Goal: Information Seeking & Learning: Learn about a topic

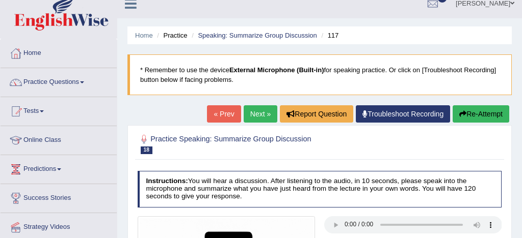
scroll to position [10, 0]
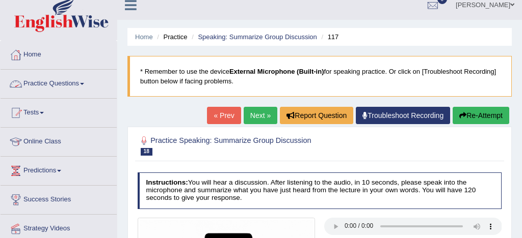
click at [72, 84] on link "Practice Questions" at bounding box center [59, 82] width 116 height 25
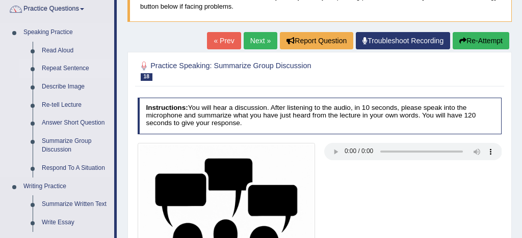
scroll to position [83, 0]
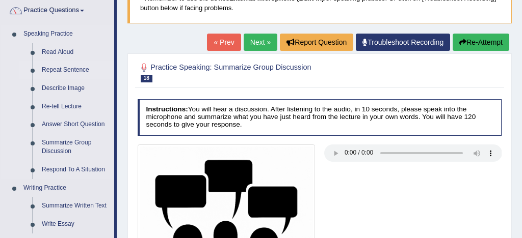
click at [86, 70] on link "Repeat Sentence" at bounding box center [75, 70] width 77 height 18
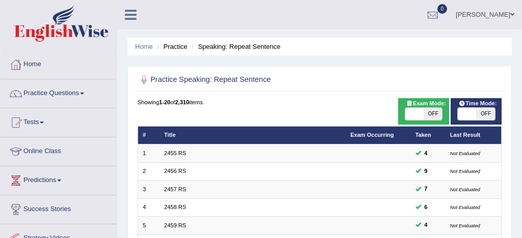
click at [411, 116] on span at bounding box center [414, 114] width 18 height 12
checkbox input "true"
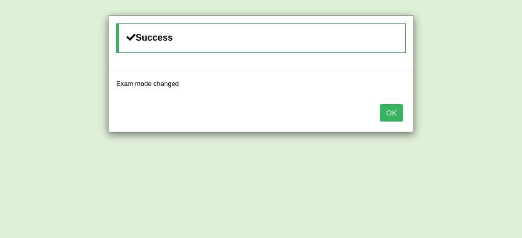
click at [398, 112] on button "OK" at bounding box center [391, 112] width 23 height 17
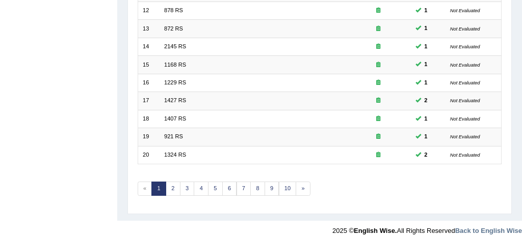
scroll to position [340, 0]
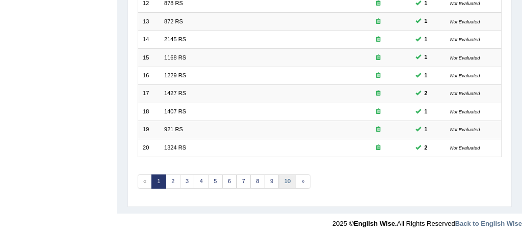
click at [287, 181] on link "10" at bounding box center [288, 182] width 18 height 14
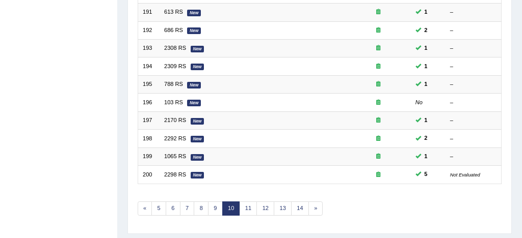
scroll to position [324, 0]
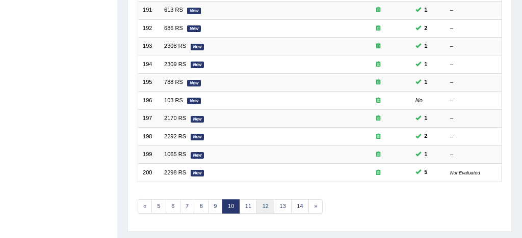
click at [266, 208] on link "12" at bounding box center [265, 207] width 18 height 14
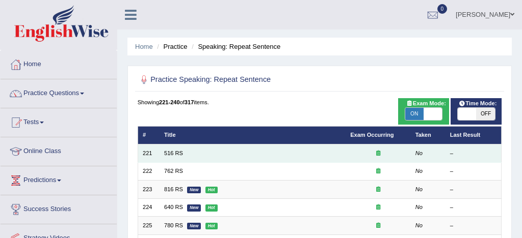
click at [185, 153] on td "516 RS" at bounding box center [252, 154] width 186 height 18
click at [178, 153] on link "516 RS" at bounding box center [173, 153] width 19 height 6
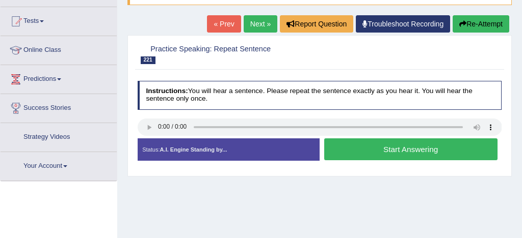
scroll to position [101, 0]
click at [418, 151] on button "Start Answering" at bounding box center [410, 150] width 173 height 22
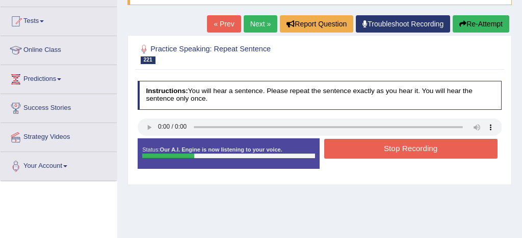
click at [418, 151] on button "Stop Recording" at bounding box center [410, 149] width 173 height 20
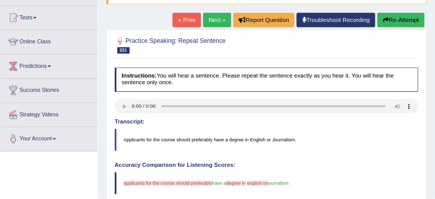
scroll to position [101, 0]
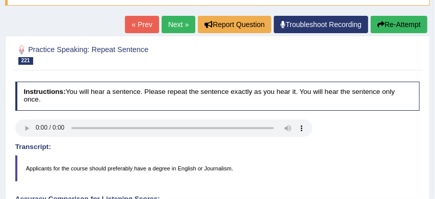
click at [272, 158] on blockquote "Applicants for the course should preferably have a degree in English or Journal…" at bounding box center [217, 168] width 405 height 26
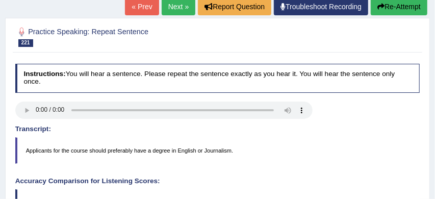
scroll to position [116, 0]
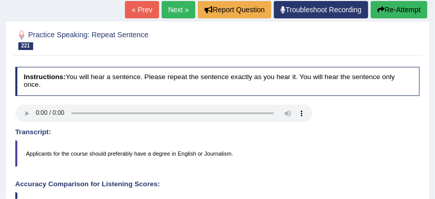
click at [409, 9] on button "Re-Attempt" at bounding box center [398, 9] width 57 height 17
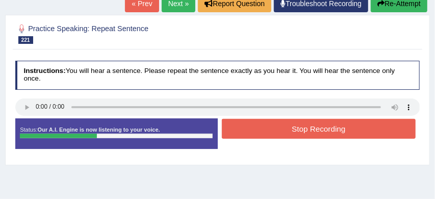
click at [338, 129] on button "Stop Recording" at bounding box center [319, 129] width 194 height 20
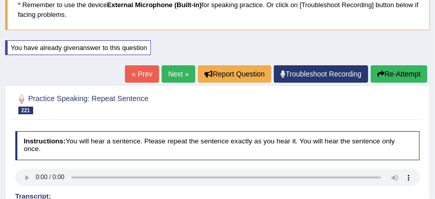
scroll to position [62, 0]
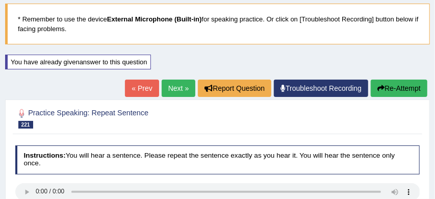
click at [173, 87] on link "Next »" at bounding box center [179, 87] width 34 height 17
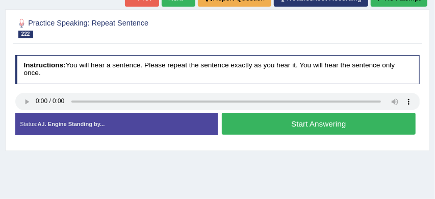
scroll to position [127, 0]
click at [303, 124] on button "Start Answering" at bounding box center [319, 124] width 194 height 22
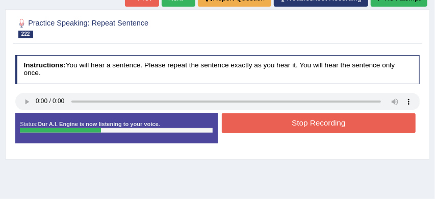
click at [319, 123] on button "Stop Recording" at bounding box center [319, 123] width 194 height 20
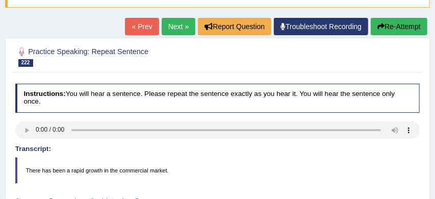
scroll to position [87, 0]
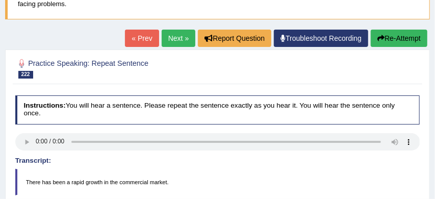
click at [403, 39] on button "Re-Attempt" at bounding box center [398, 38] width 57 height 17
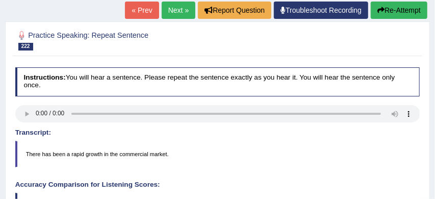
scroll to position [130, 0]
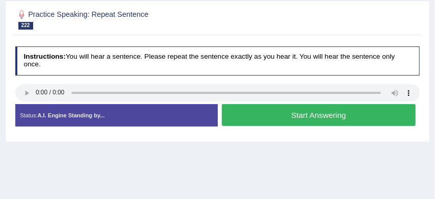
click at [311, 118] on button "Start Answering" at bounding box center [319, 115] width 194 height 22
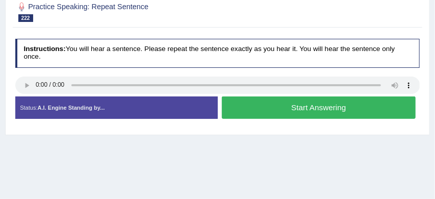
scroll to position [161, 0]
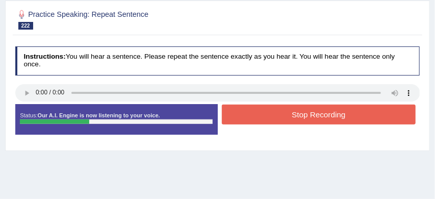
click at [329, 116] on button "Stop Recording" at bounding box center [319, 114] width 194 height 20
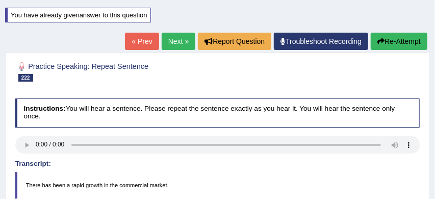
scroll to position [103, 0]
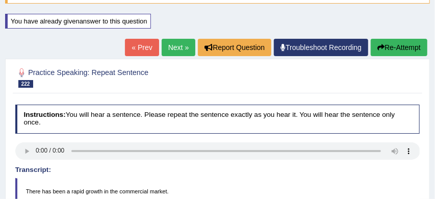
click at [174, 48] on link "Next »" at bounding box center [179, 47] width 34 height 17
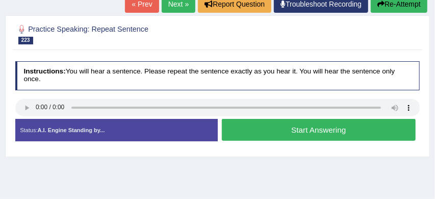
scroll to position [121, 0]
click at [304, 130] on button "Start Answering" at bounding box center [319, 130] width 194 height 22
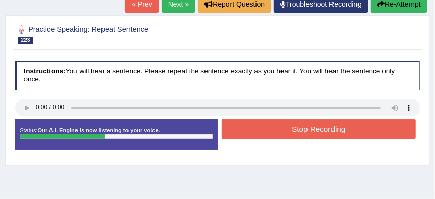
click at [304, 130] on button "Stop Recording" at bounding box center [319, 129] width 194 height 20
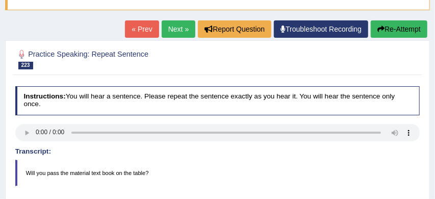
scroll to position [96, 0]
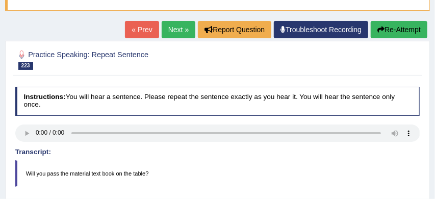
click at [172, 30] on link "Next »" at bounding box center [179, 29] width 34 height 17
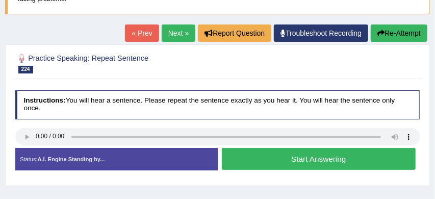
scroll to position [94, 0]
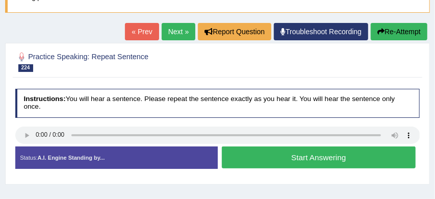
click at [305, 157] on button "Start Answering" at bounding box center [319, 157] width 194 height 22
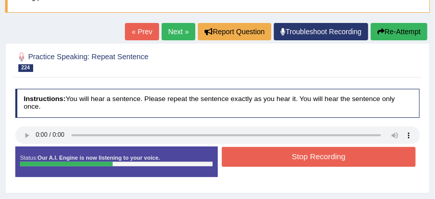
click at [311, 157] on button "Stop Recording" at bounding box center [319, 157] width 194 height 20
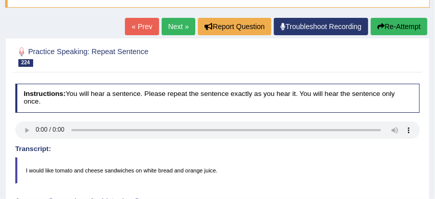
scroll to position [97, 0]
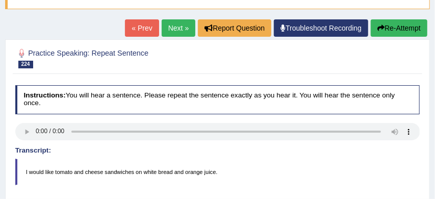
click at [410, 27] on button "Re-Attempt" at bounding box center [398, 27] width 57 height 17
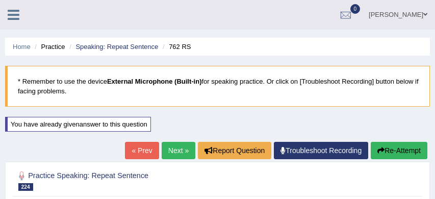
scroll to position [97, 0]
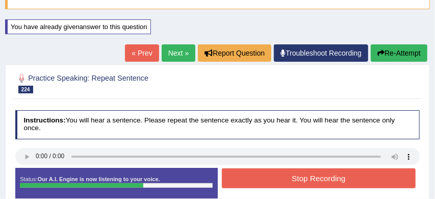
click at [320, 178] on button "Stop Recording" at bounding box center [319, 178] width 194 height 20
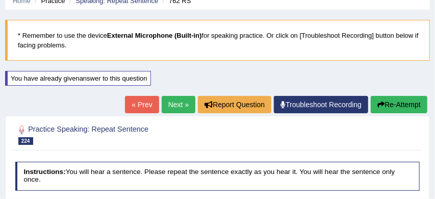
scroll to position [0, 0]
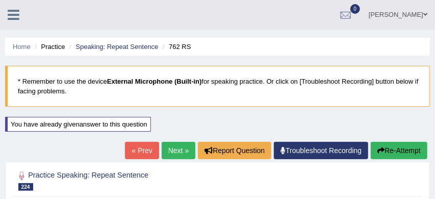
click at [176, 150] on link "Next »" at bounding box center [179, 150] width 34 height 17
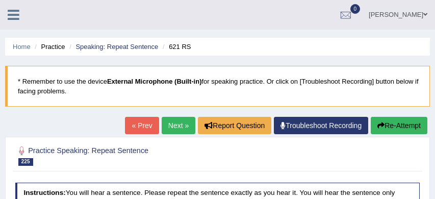
scroll to position [110, 0]
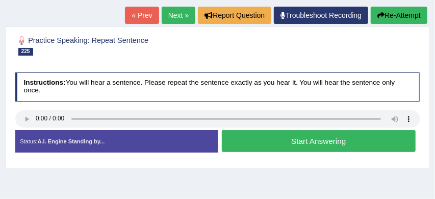
click at [328, 141] on button "Start Answering" at bounding box center [319, 141] width 194 height 22
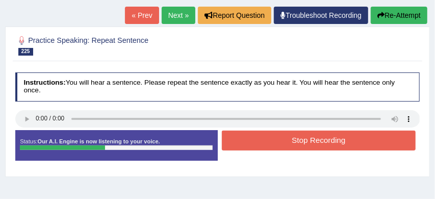
click at [338, 141] on button "Stop Recording" at bounding box center [319, 140] width 194 height 20
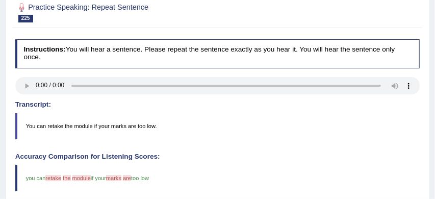
scroll to position [96, 0]
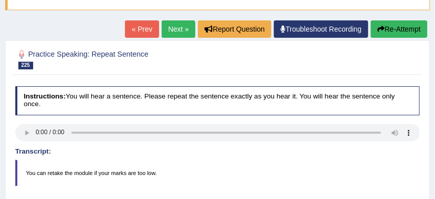
click at [402, 30] on button "Re-Attempt" at bounding box center [398, 28] width 57 height 17
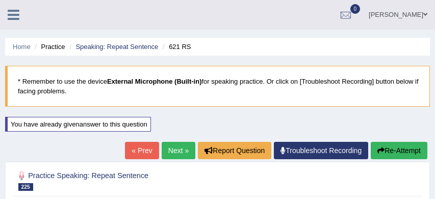
scroll to position [116, 0]
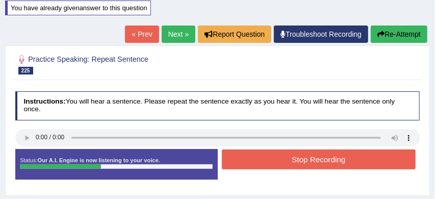
click at [325, 158] on button "Stop Recording" at bounding box center [319, 159] width 194 height 20
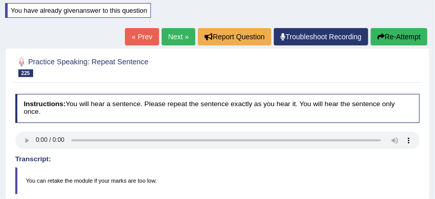
scroll to position [112, 0]
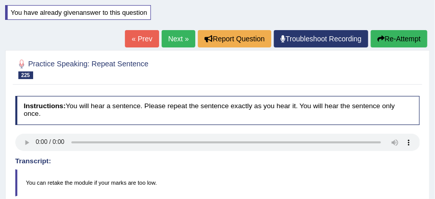
click at [169, 38] on link "Next »" at bounding box center [179, 38] width 34 height 17
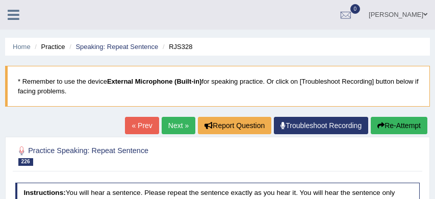
scroll to position [128, 0]
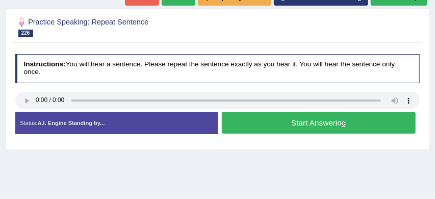
click at [302, 124] on button "Start Answering" at bounding box center [319, 123] width 194 height 22
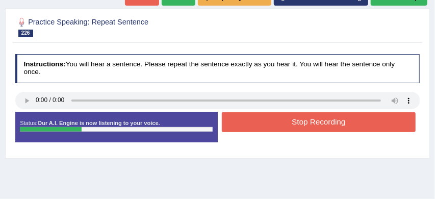
click at [321, 122] on button "Stop Recording" at bounding box center [319, 122] width 194 height 20
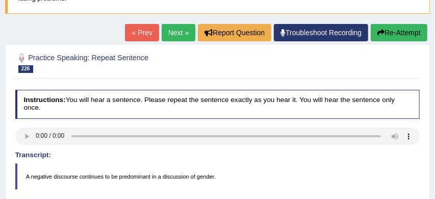
scroll to position [91, 0]
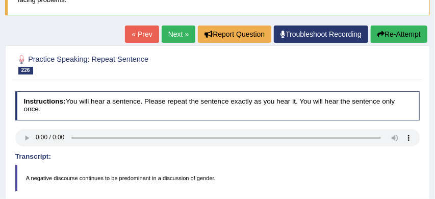
click at [396, 33] on button "Re-Attempt" at bounding box center [398, 33] width 57 height 17
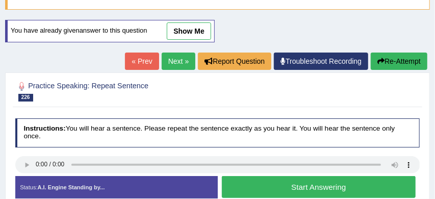
click at [312, 185] on button "Start Answering" at bounding box center [319, 187] width 194 height 22
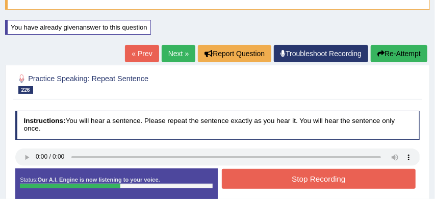
click at [337, 177] on button "Stop Recording" at bounding box center [319, 179] width 194 height 20
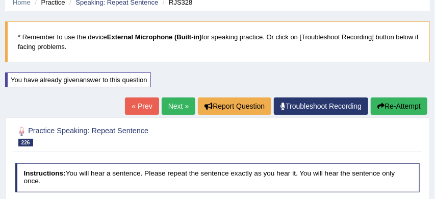
scroll to position [34, 0]
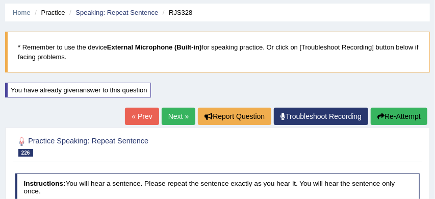
click at [174, 115] on link "Next »" at bounding box center [179, 116] width 34 height 17
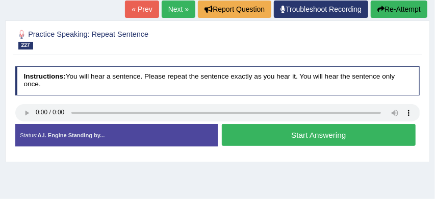
scroll to position [117, 0]
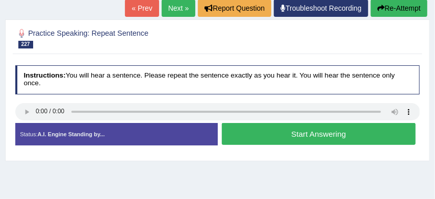
click at [323, 133] on button "Start Answering" at bounding box center [319, 134] width 194 height 22
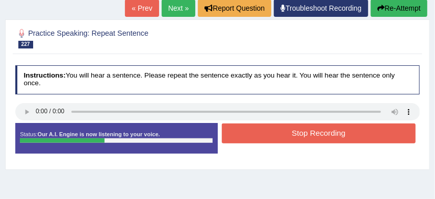
click at [330, 132] on button "Stop Recording" at bounding box center [319, 133] width 194 height 20
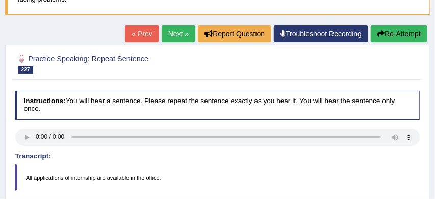
scroll to position [90, 0]
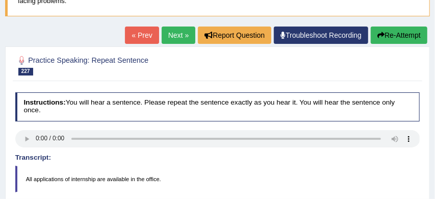
click at [169, 35] on link "Next »" at bounding box center [179, 34] width 34 height 17
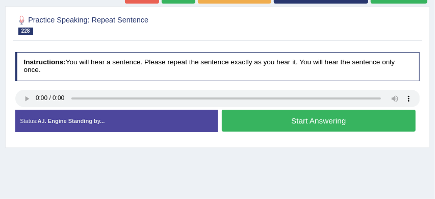
scroll to position [131, 0]
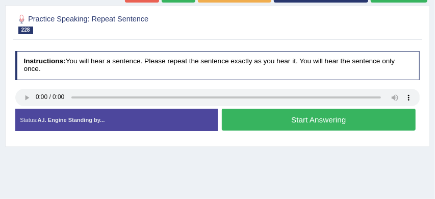
click at [250, 119] on button "Start Answering" at bounding box center [319, 120] width 194 height 22
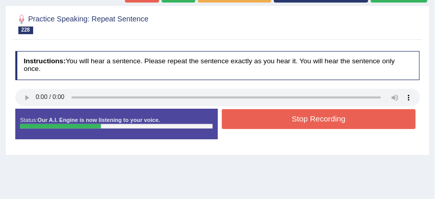
click at [284, 120] on button "Stop Recording" at bounding box center [319, 119] width 194 height 20
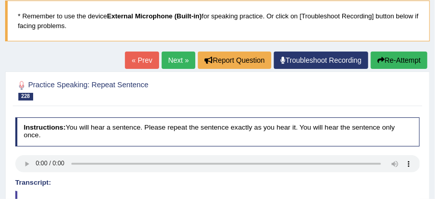
scroll to position [64, 0]
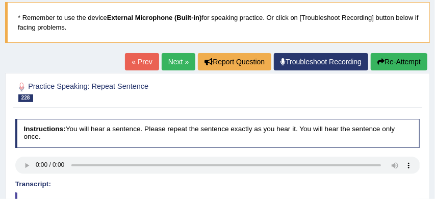
click at [169, 62] on link "Next »" at bounding box center [179, 61] width 34 height 17
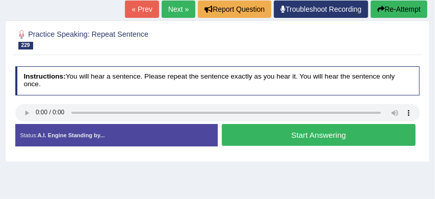
scroll to position [117, 0]
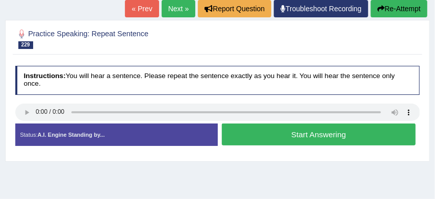
click at [279, 136] on button "Start Answering" at bounding box center [319, 134] width 194 height 22
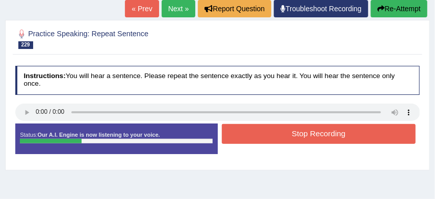
click at [329, 133] on button "Stop Recording" at bounding box center [319, 134] width 194 height 20
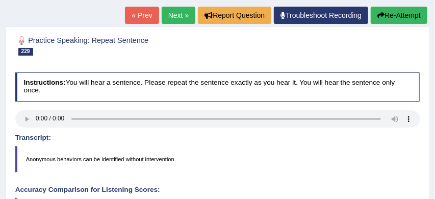
scroll to position [110, 0]
click at [407, 15] on button "Re-Attempt" at bounding box center [398, 15] width 57 height 17
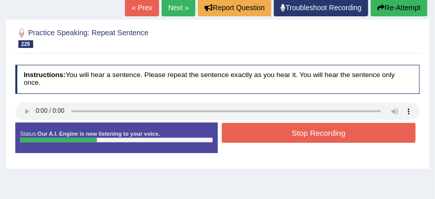
click at [346, 139] on button "Stop Recording" at bounding box center [319, 133] width 194 height 20
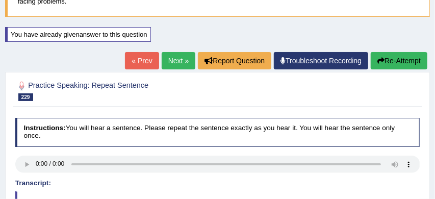
scroll to position [64, 0]
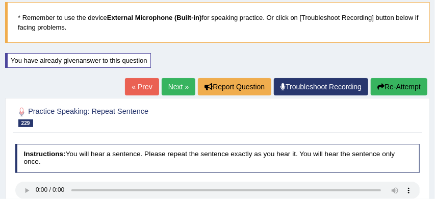
click at [171, 85] on link "Next »" at bounding box center [179, 86] width 34 height 17
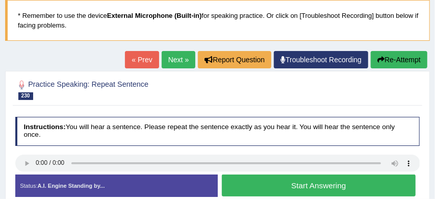
scroll to position [82, 0]
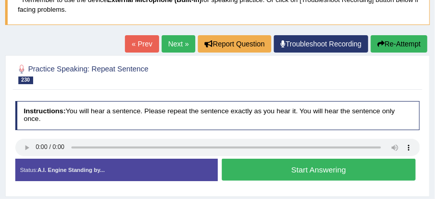
click at [302, 168] on button "Start Answering" at bounding box center [319, 169] width 194 height 22
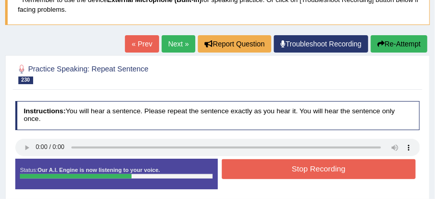
click at [322, 169] on button "Stop Recording" at bounding box center [319, 169] width 194 height 20
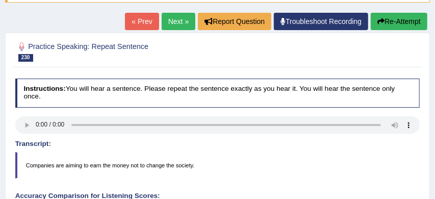
scroll to position [100, 0]
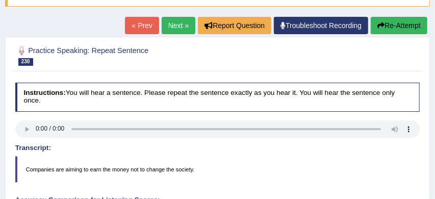
click at [407, 24] on button "Re-Attempt" at bounding box center [398, 25] width 57 height 17
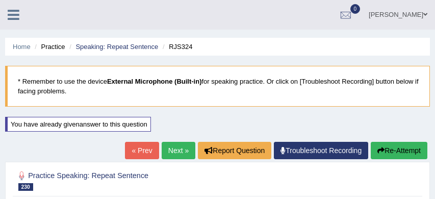
scroll to position [100, 0]
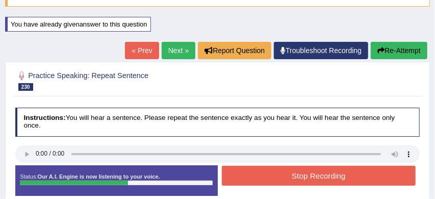
click at [338, 178] on button "Stop Recording" at bounding box center [319, 176] width 194 height 20
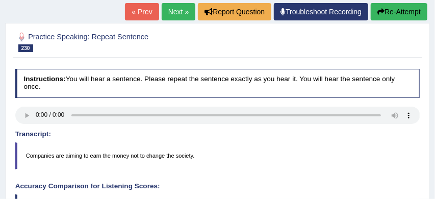
scroll to position [132, 0]
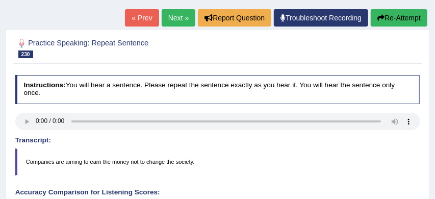
click at [415, 15] on button "Re-Attempt" at bounding box center [398, 17] width 57 height 17
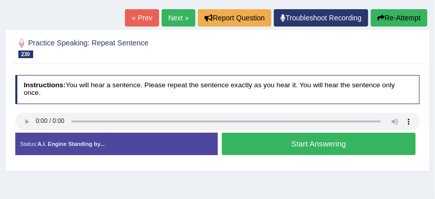
scroll to position [132, 0]
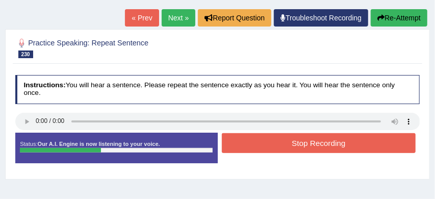
click at [338, 143] on button "Stop Recording" at bounding box center [319, 143] width 194 height 20
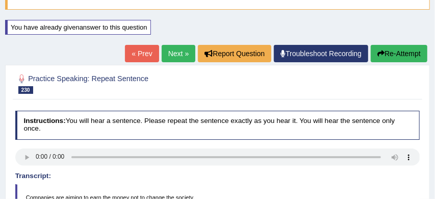
scroll to position [94, 0]
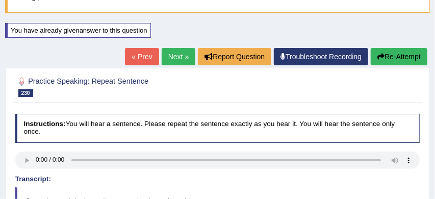
click at [174, 59] on link "Next »" at bounding box center [179, 56] width 34 height 17
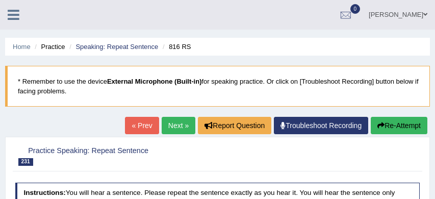
scroll to position [84, 0]
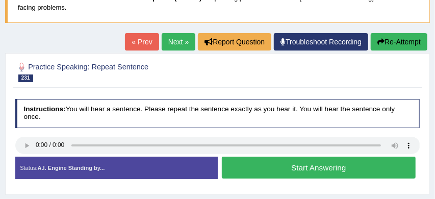
click at [311, 166] on button "Start Answering" at bounding box center [319, 167] width 194 height 22
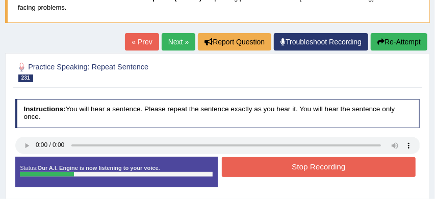
click at [319, 167] on button "Stop Recording" at bounding box center [319, 167] width 194 height 20
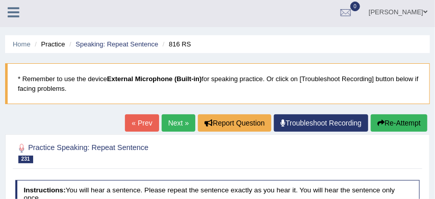
scroll to position [0, 0]
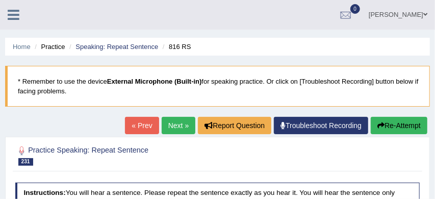
click at [169, 124] on link "Next »" at bounding box center [179, 125] width 34 height 17
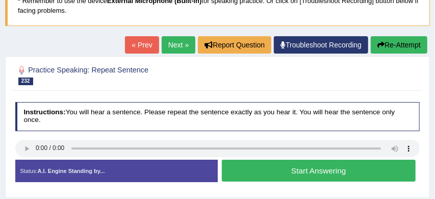
scroll to position [101, 0]
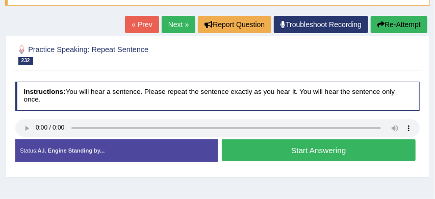
click at [311, 150] on button "Start Answering" at bounding box center [319, 150] width 194 height 22
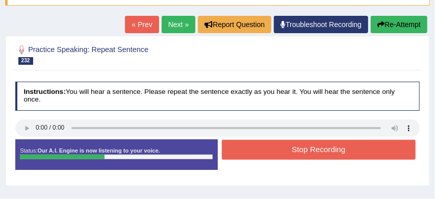
click at [321, 147] on button "Stop Recording" at bounding box center [319, 150] width 194 height 20
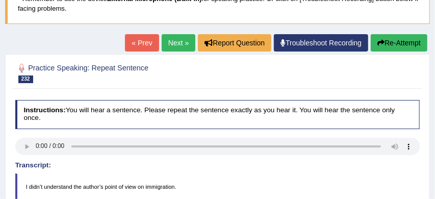
scroll to position [63, 0]
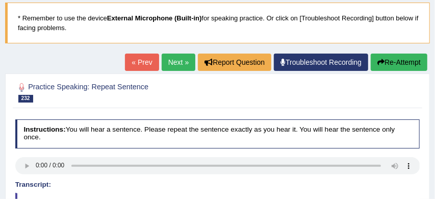
click at [415, 61] on button "Re-Attempt" at bounding box center [398, 62] width 57 height 17
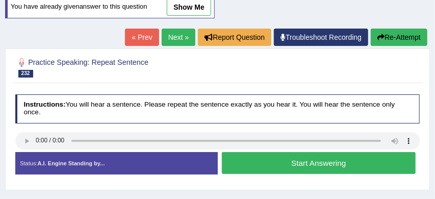
click at [300, 161] on button "Start Answering" at bounding box center [319, 163] width 194 height 22
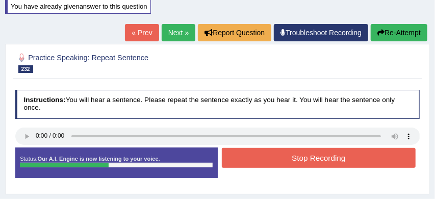
click at [309, 153] on button "Stop Recording" at bounding box center [319, 158] width 194 height 20
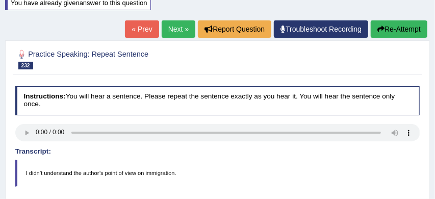
scroll to position [120, 0]
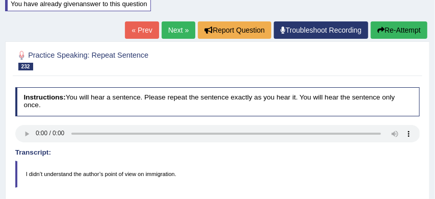
click at [415, 30] on button "Re-Attempt" at bounding box center [398, 29] width 57 height 17
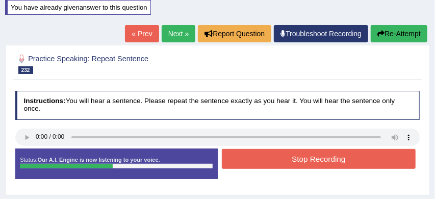
click at [325, 160] on button "Stop Recording" at bounding box center [319, 159] width 194 height 20
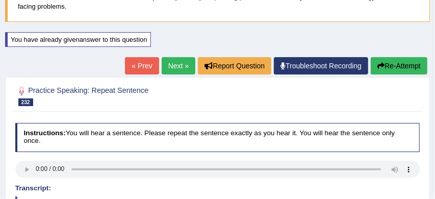
scroll to position [73, 0]
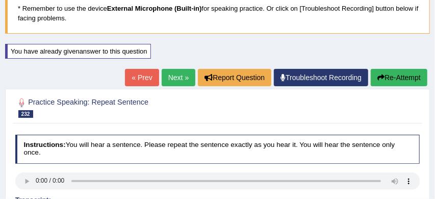
click at [174, 76] on link "Next »" at bounding box center [179, 77] width 34 height 17
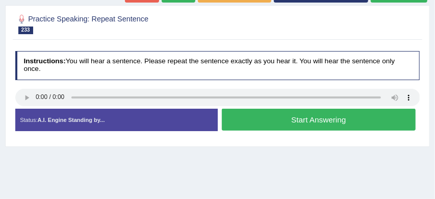
scroll to position [132, 0]
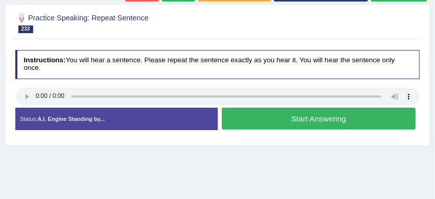
click at [311, 121] on button "Start Answering" at bounding box center [319, 119] width 194 height 22
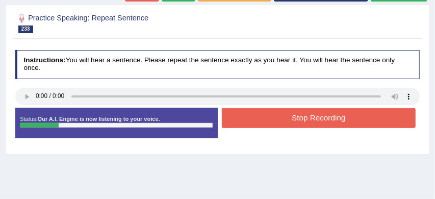
click at [311, 121] on button "Stop Recording" at bounding box center [319, 118] width 194 height 20
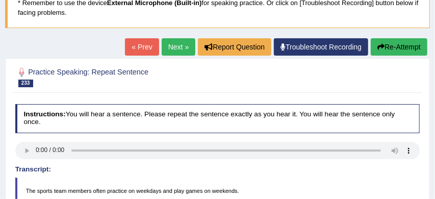
scroll to position [75, 0]
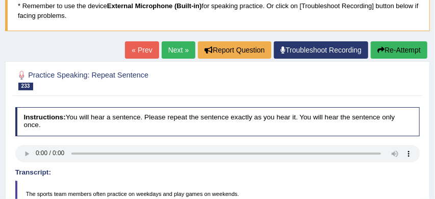
click at [169, 47] on link "Next »" at bounding box center [179, 49] width 34 height 17
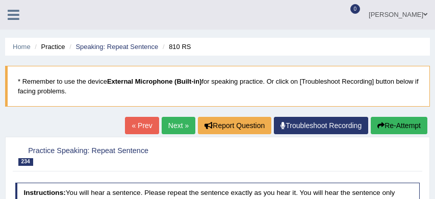
scroll to position [93, 0]
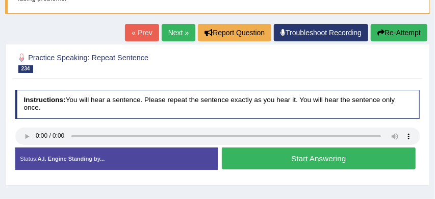
click at [284, 163] on button "Start Answering" at bounding box center [319, 158] width 194 height 22
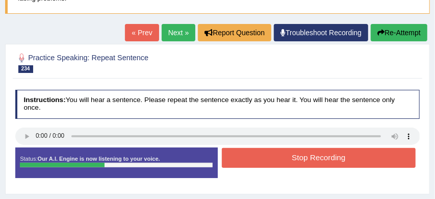
click at [305, 158] on button "Stop Recording" at bounding box center [319, 158] width 194 height 20
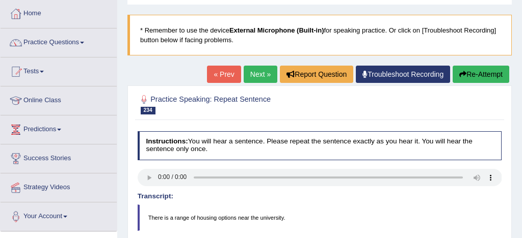
scroll to position [49, 0]
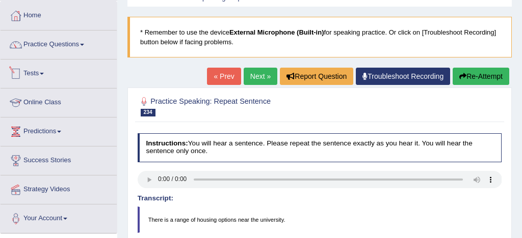
click at [65, 40] on link "Practice Questions" at bounding box center [59, 43] width 116 height 25
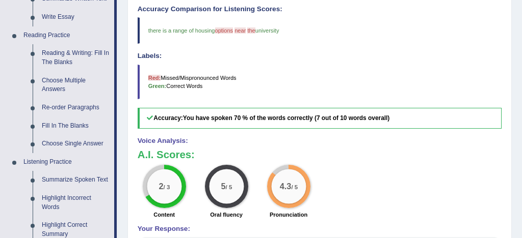
scroll to position [291, 0]
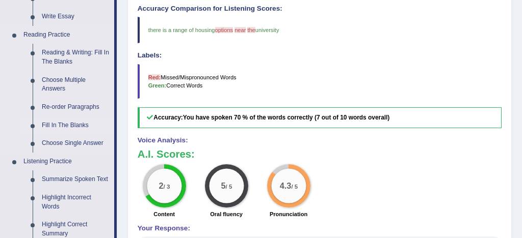
click at [83, 128] on link "Fill In The Blanks" at bounding box center [75, 126] width 77 height 18
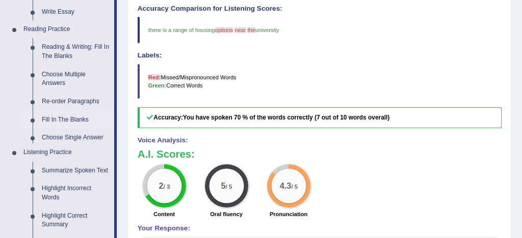
click at [83, 128] on ul "Home Practice Questions Speaking Practice Read Aloud Repeat Sentence Describe I…" at bounding box center [59, 142] width 116 height 765
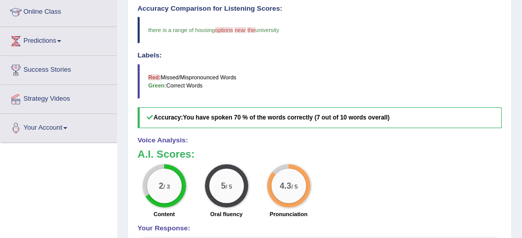
click at [82, 126] on link "Your Account" at bounding box center [59, 126] width 116 height 25
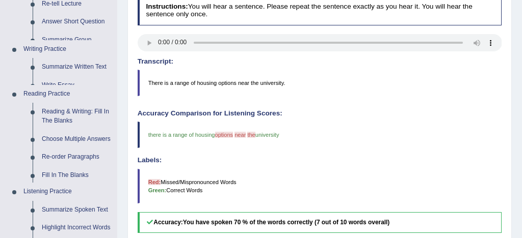
scroll to position [288, 0]
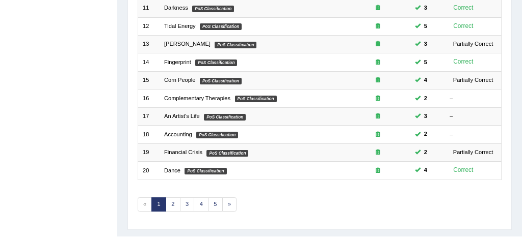
scroll to position [349, 0]
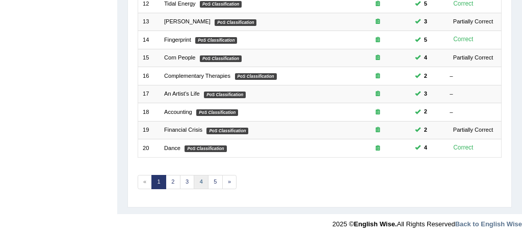
click at [199, 183] on link "4" at bounding box center [201, 182] width 15 height 14
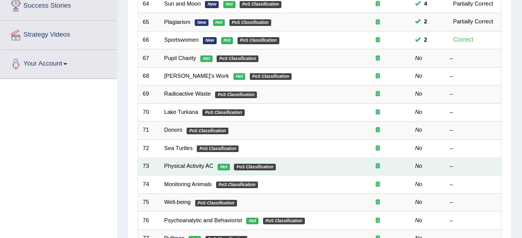
scroll to position [212, 0]
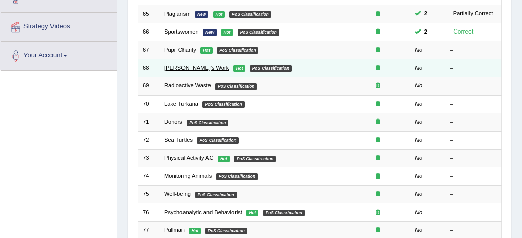
click at [198, 67] on link "[PERSON_NAME]'s Work" at bounding box center [196, 68] width 65 height 6
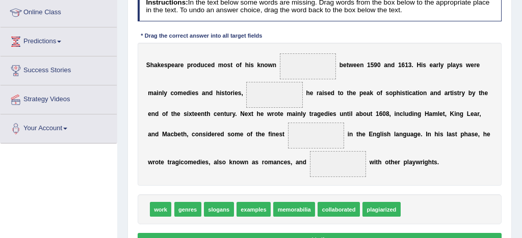
scroll to position [145, 0]
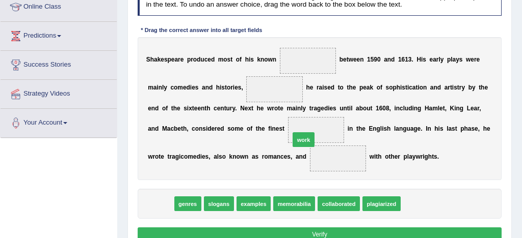
drag, startPoint x: 164, startPoint y: 203, endPoint x: 334, endPoint y: 122, distance: 188.0
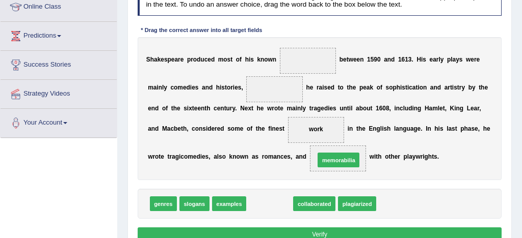
drag, startPoint x: 264, startPoint y: 207, endPoint x: 345, endPoint y: 155, distance: 96.0
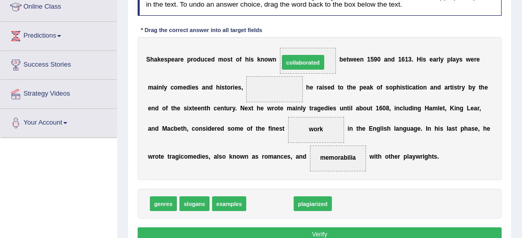
drag, startPoint x: 266, startPoint y: 204, endPoint x: 305, endPoint y: 37, distance: 171.9
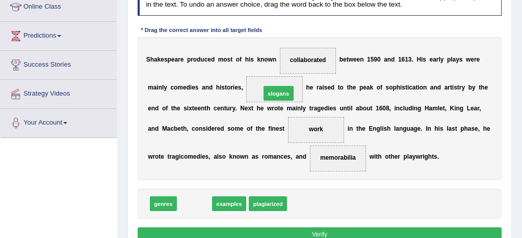
drag, startPoint x: 193, startPoint y: 204, endPoint x: 292, endPoint y: 72, distance: 165.5
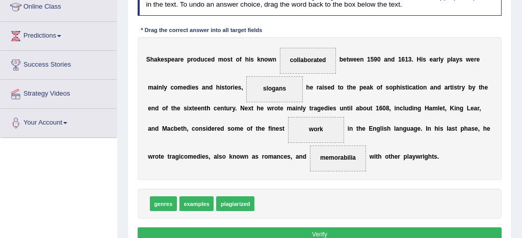
scroll to position [153, 0]
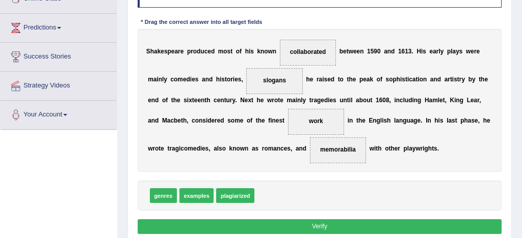
click at [317, 221] on button "Verify" at bounding box center [320, 227] width 364 height 15
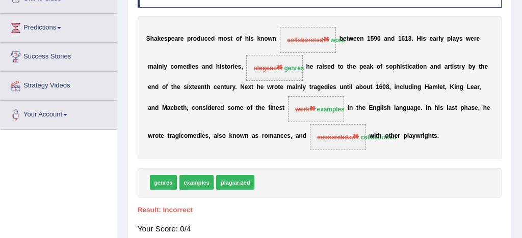
click at [328, 139] on span "memorabilia" at bounding box center [338, 137] width 42 height 7
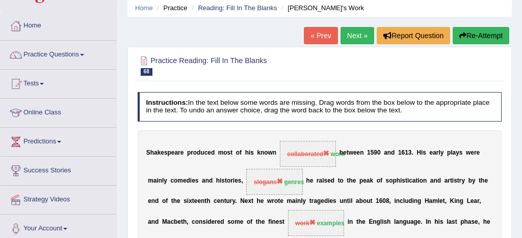
scroll to position [0, 0]
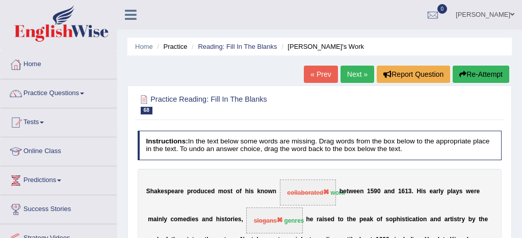
click at [353, 76] on link "Next »" at bounding box center [357, 74] width 34 height 17
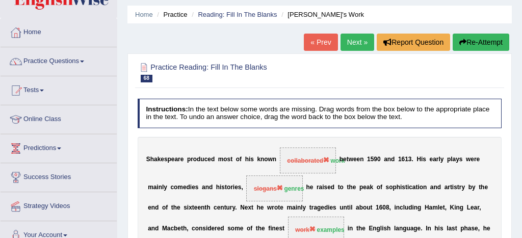
scroll to position [66, 0]
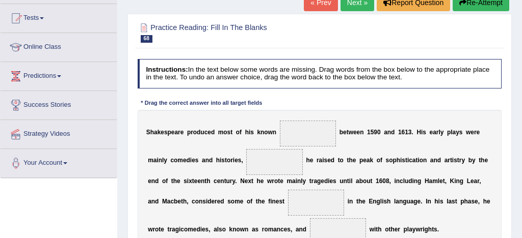
click at [349, 8] on link "Next »" at bounding box center [357, 2] width 34 height 17
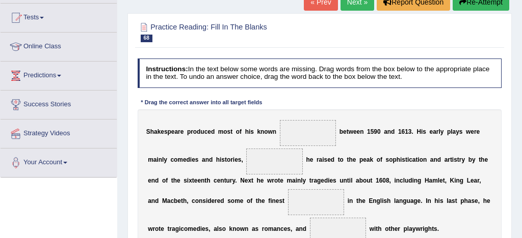
scroll to position [139, 0]
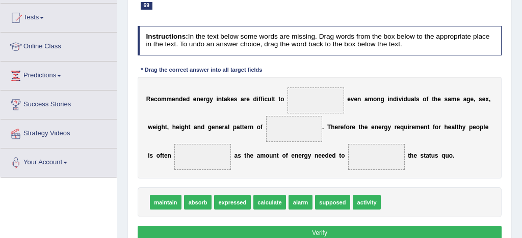
scroll to position [72, 0]
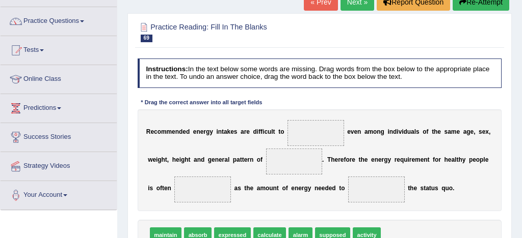
click at [314, 6] on link "« Prev" at bounding box center [321, 1] width 34 height 17
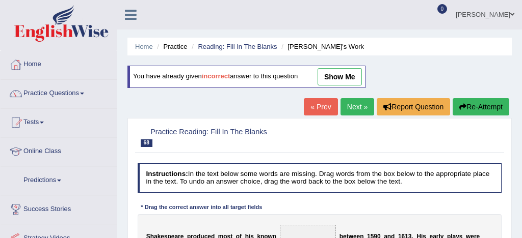
click at [335, 79] on link "show me" at bounding box center [339, 76] width 44 height 17
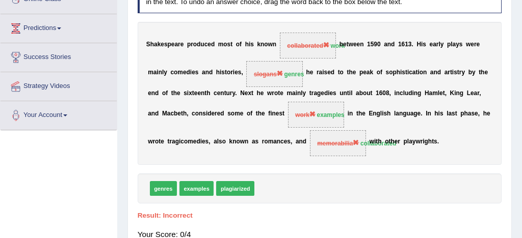
scroll to position [161, 0]
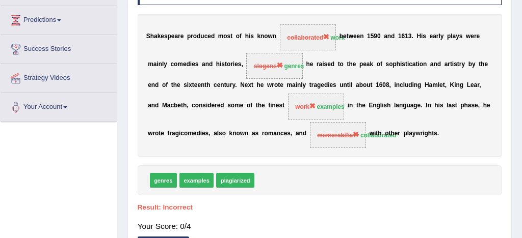
click at [386, 96] on div "S h a k e s p e a r e p r o d u c e d m o s t o f h i s k n o w n collaborated …" at bounding box center [320, 85] width 364 height 143
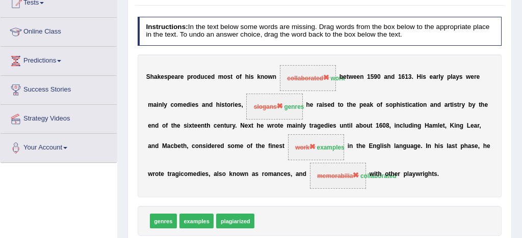
scroll to position [95, 0]
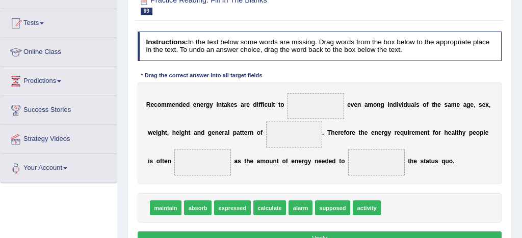
scroll to position [105, 0]
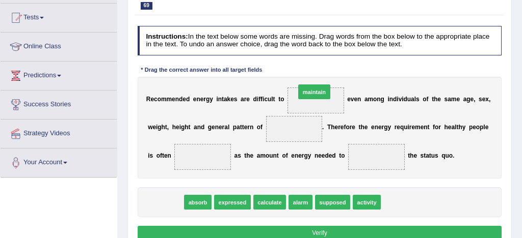
drag, startPoint x: 167, startPoint y: 205, endPoint x: 345, endPoint y: 73, distance: 222.2
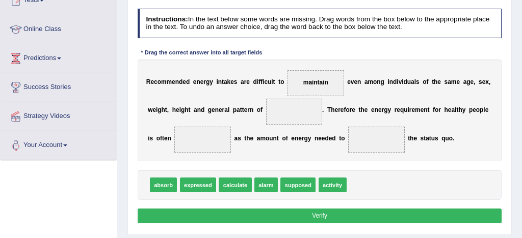
scroll to position [123, 0]
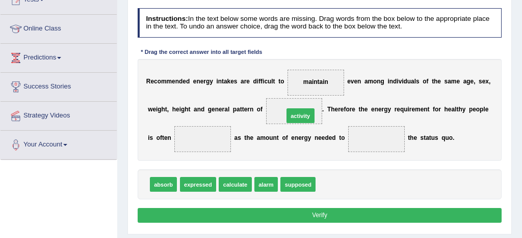
drag, startPoint x: 334, startPoint y: 188, endPoint x: 296, endPoint y: 104, distance: 91.4
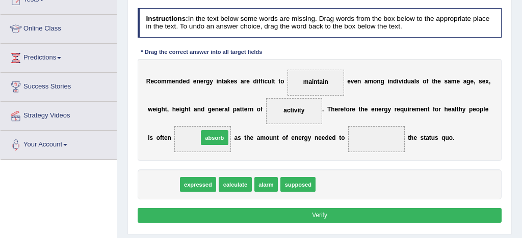
drag, startPoint x: 161, startPoint y: 187, endPoint x: 222, endPoint y: 131, distance: 82.2
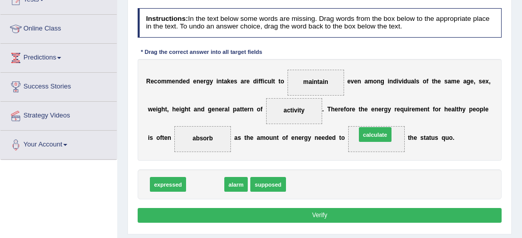
drag, startPoint x: 209, startPoint y: 186, endPoint x: 409, endPoint y: 129, distance: 207.9
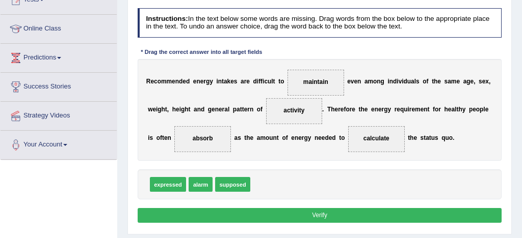
click at [361, 215] on button "Verify" at bounding box center [320, 215] width 364 height 15
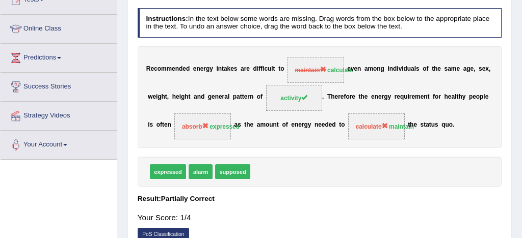
scroll to position [0, 0]
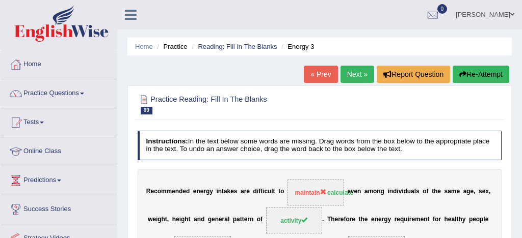
click at [355, 77] on link "Next »" at bounding box center [357, 74] width 34 height 17
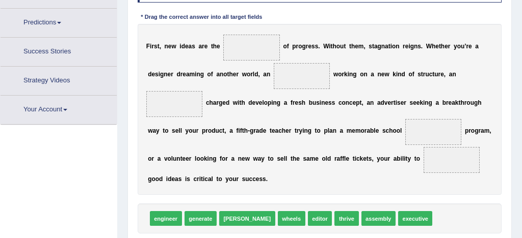
scroll to position [182, 0]
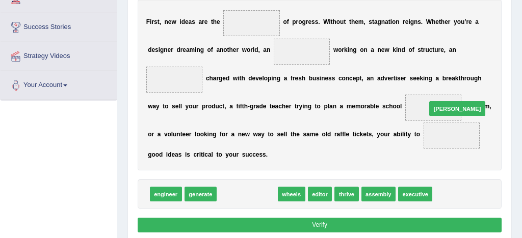
drag, startPoint x: 232, startPoint y: 196, endPoint x: 478, endPoint y: 95, distance: 265.7
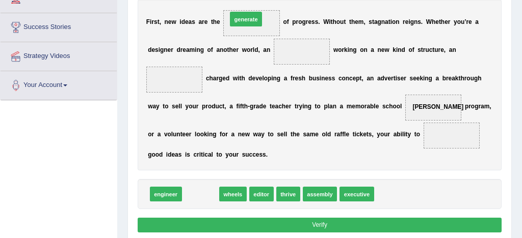
drag, startPoint x: 205, startPoint y: 194, endPoint x: 258, endPoint y: -13, distance: 213.2
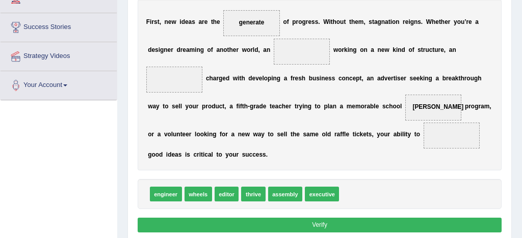
click at [293, 101] on div "F i r s t , n e w i d e a s a r e t h e generate o f p r o g r e s s . W i t h …" at bounding box center [320, 84] width 364 height 171
click at [379, 86] on div "F i r s t , n e w i d e a s a r e t h e generate o f p r o g r e s s . W i t h …" at bounding box center [320, 84] width 364 height 171
drag, startPoint x: 291, startPoint y: 195, endPoint x: 300, endPoint y: 46, distance: 149.0
click at [363, 120] on div "F i r s t , n e w i d e a s a r e t h e generate o f p r o g r e s s . W i t h …" at bounding box center [320, 84] width 364 height 171
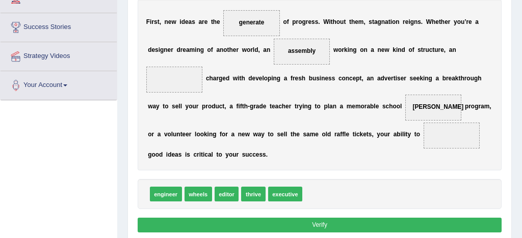
click at [363, 120] on div "F i r s t , n e w i d e a s a r e t h e generate o f p r o g r e s s . W i t h …" at bounding box center [320, 84] width 364 height 171
drag, startPoint x: 225, startPoint y: 197, endPoint x: 150, endPoint y: 58, distance: 158.0
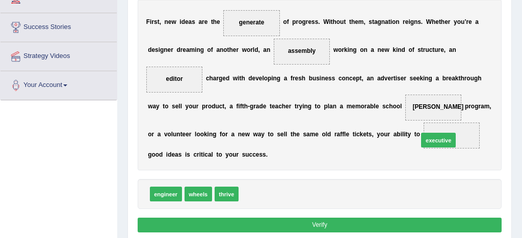
drag, startPoint x: 256, startPoint y: 195, endPoint x: 468, endPoint y: 130, distance: 222.0
click at [306, 222] on button "Verify" at bounding box center [320, 225] width 364 height 15
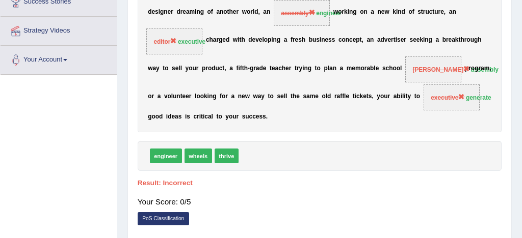
scroll to position [207, 0]
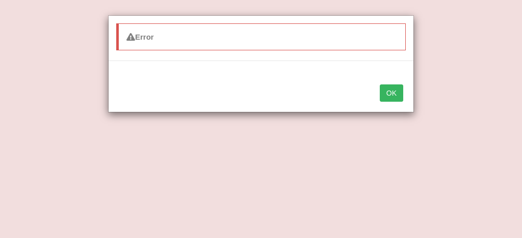
click at [393, 93] on button "OK" at bounding box center [391, 93] width 23 height 17
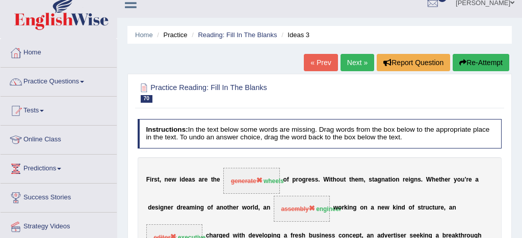
scroll to position [0, 0]
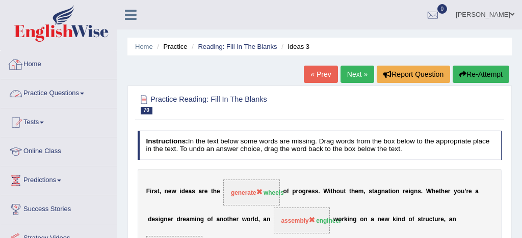
drag, startPoint x: 86, startPoint y: 93, endPoint x: 79, endPoint y: 110, distance: 18.1
click at [85, 95] on link "Practice Questions" at bounding box center [59, 91] width 116 height 25
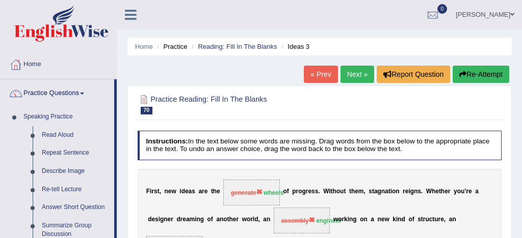
click at [351, 74] on link "Next »" at bounding box center [357, 74] width 34 height 17
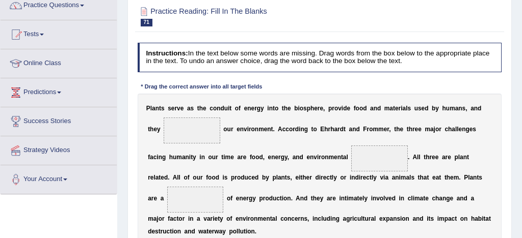
scroll to position [90, 0]
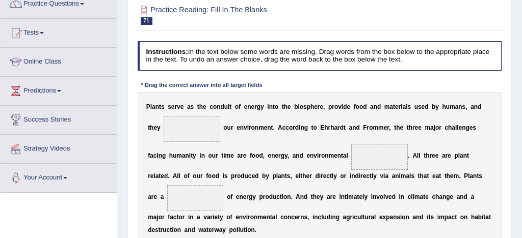
click at [275, 191] on div "P l a n t s s e r v e a s t h e c o n d u i t o f e n e r g y i n t o t h e b i…" at bounding box center [320, 169] width 364 height 154
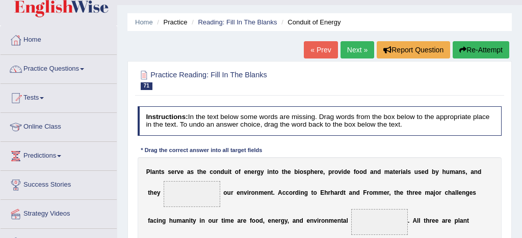
scroll to position [0, 0]
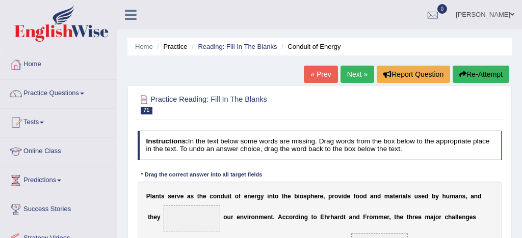
drag, startPoint x: 355, startPoint y: 52, endPoint x: 355, endPoint y: 66, distance: 13.2
click at [355, 52] on ul "Home Practice Reading: Fill In The Blanks Conduit of Energy" at bounding box center [319, 47] width 384 height 18
click at [351, 75] on link "Next »" at bounding box center [357, 74] width 34 height 17
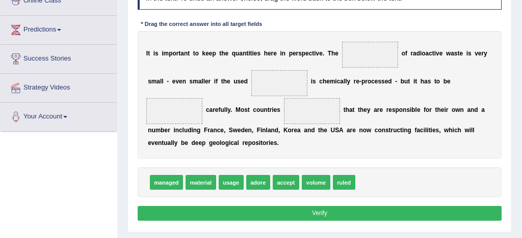
scroll to position [150, 0]
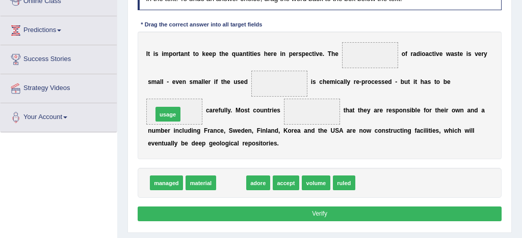
drag, startPoint x: 233, startPoint y: 185, endPoint x: 159, endPoint y: 105, distance: 109.6
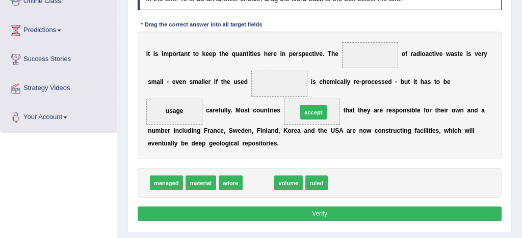
drag, startPoint x: 258, startPoint y: 183, endPoint x: 323, endPoint y: 100, distance: 105.3
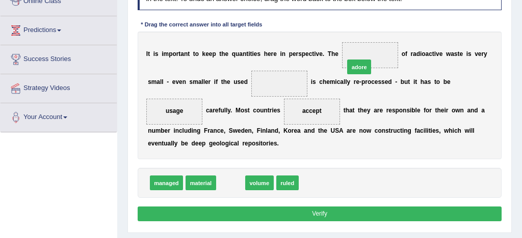
drag, startPoint x: 232, startPoint y: 182, endPoint x: 385, endPoint y: 42, distance: 207.0
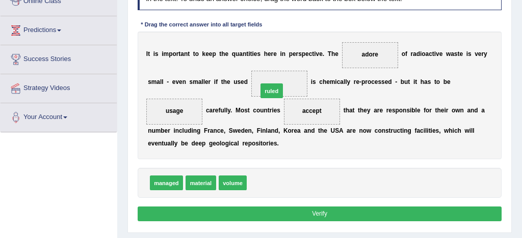
drag, startPoint x: 260, startPoint y: 186, endPoint x: 273, endPoint y: 78, distance: 108.8
click at [316, 220] on button "Verify" at bounding box center [320, 214] width 364 height 15
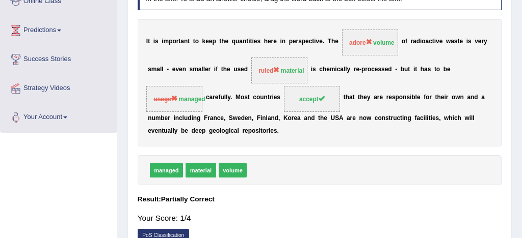
click at [0, 0] on div "Saving your answer..." at bounding box center [0, 0] width 0 height 0
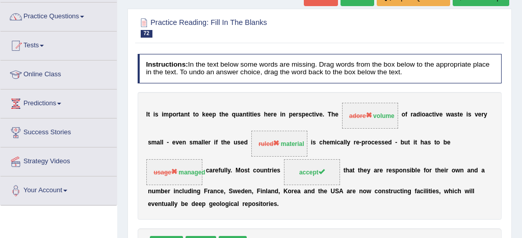
scroll to position [69, 0]
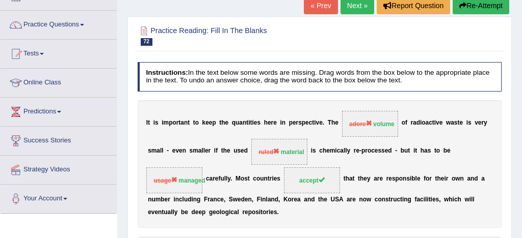
click at [354, 6] on link "Next »" at bounding box center [357, 5] width 34 height 17
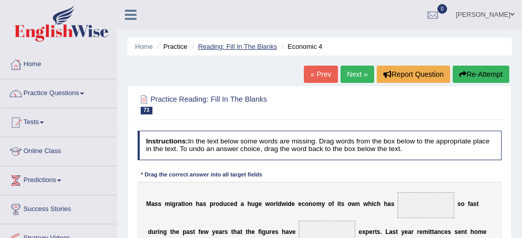
click at [231, 46] on link "Reading: Fill In The Blanks" at bounding box center [237, 47] width 79 height 8
click at [232, 47] on link "Reading: Fill In The Blanks" at bounding box center [237, 47] width 79 height 8
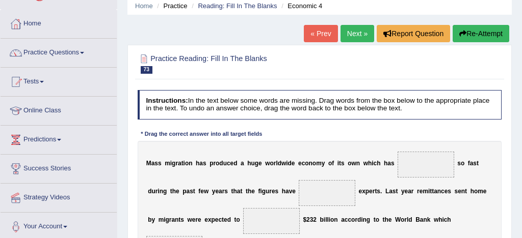
scroll to position [82, 0]
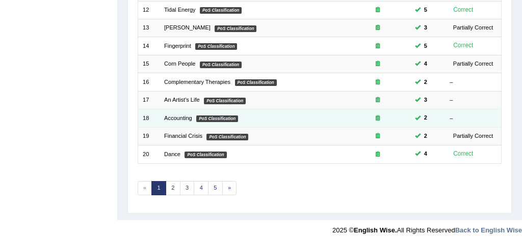
scroll to position [349, 0]
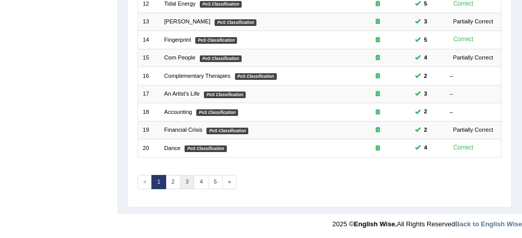
click at [188, 180] on link "3" at bounding box center [187, 182] width 15 height 14
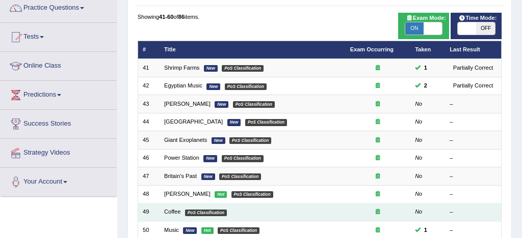
scroll to position [118, 0]
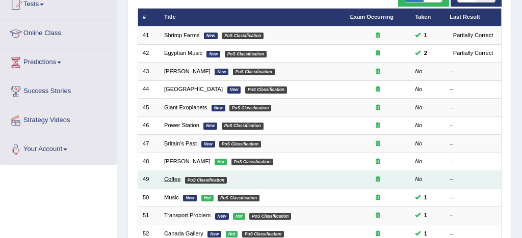
click at [173, 182] on link "Coffee" at bounding box center [172, 179] width 16 height 6
click at [173, 180] on link "Coffee" at bounding box center [172, 179] width 16 height 6
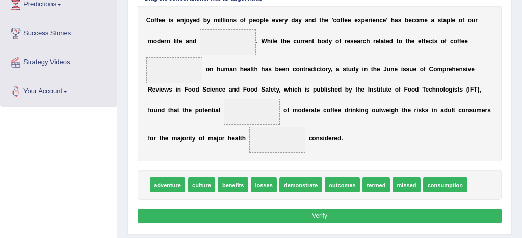
scroll to position [177, 0]
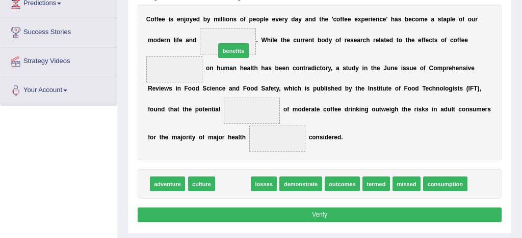
drag, startPoint x: 237, startPoint y: 184, endPoint x: 238, endPoint y: 25, distance: 159.5
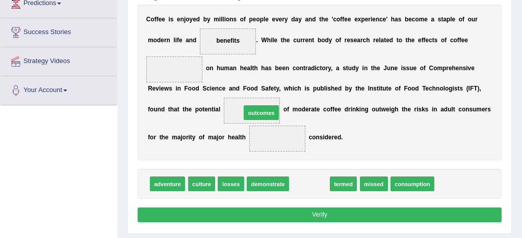
drag, startPoint x: 308, startPoint y: 188, endPoint x: 252, endPoint y: 103, distance: 101.7
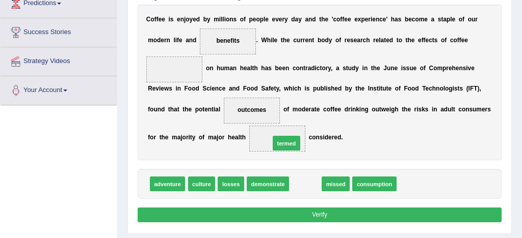
drag, startPoint x: 309, startPoint y: 184, endPoint x: 286, endPoint y: 136, distance: 53.3
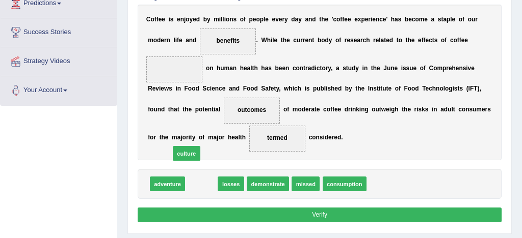
drag, startPoint x: 204, startPoint y: 186, endPoint x: 174, endPoint y: 110, distance: 81.9
click at [174, 114] on div "Instructions: In the text below some words are missing. Drag words from the box…" at bounding box center [319, 90] width 368 height 280
click at [173, 104] on div "C o f f e e i s e n j o y e d b y m i l l i o n s o f p e o p l e e v e r y d a…" at bounding box center [320, 83] width 364 height 156
drag, startPoint x: 199, startPoint y: 184, endPoint x: 166, endPoint y: 55, distance: 133.6
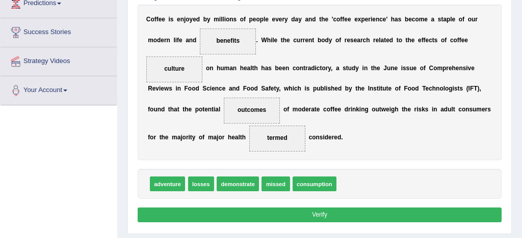
click at [277, 217] on button "Verify" at bounding box center [320, 215] width 364 height 15
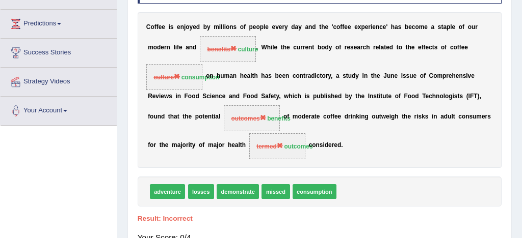
scroll to position [156, 0]
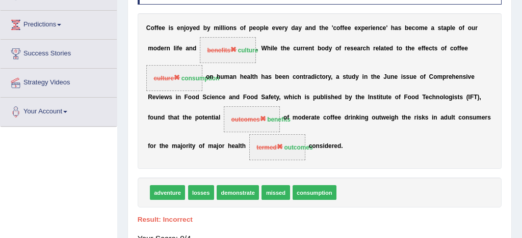
click at [422, 120] on b "k" at bounding box center [423, 117] width 4 height 7
click at [283, 131] on div "C o f f e e i s e n j o y e d b y m i l l i o n s o f p e o p l e e v e r y d a…" at bounding box center [320, 91] width 364 height 156
click at [362, 123] on div "C o f f e e i s e n j o y e d b y m i l l i o n s o f p e o p l e e v e r y d a…" at bounding box center [320, 91] width 364 height 156
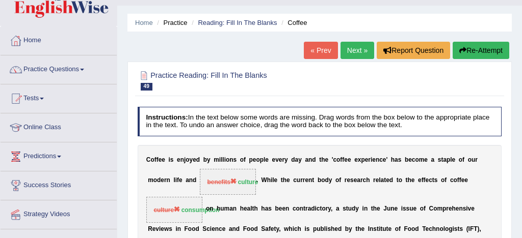
scroll to position [16, 0]
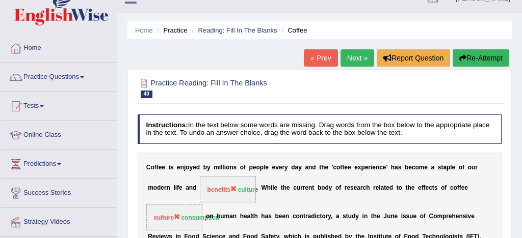
click at [489, 58] on button "Re-Attempt" at bounding box center [480, 57] width 57 height 17
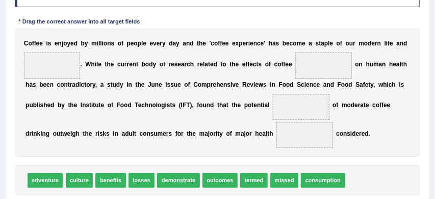
scroll to position [188, 0]
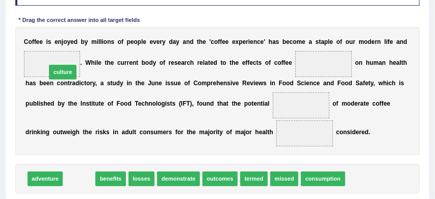
drag, startPoint x: 84, startPoint y: 176, endPoint x: 64, endPoint y: 48, distance: 129.3
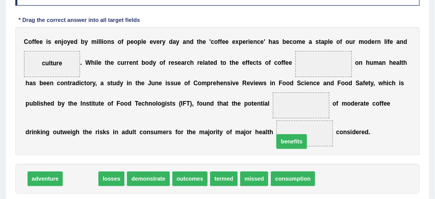
drag, startPoint x: 78, startPoint y: 180, endPoint x: 327, endPoint y: 137, distance: 252.5
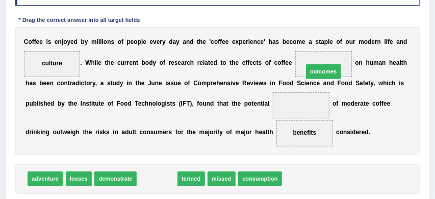
drag, startPoint x: 156, startPoint y: 180, endPoint x: 352, endPoint y: 54, distance: 232.9
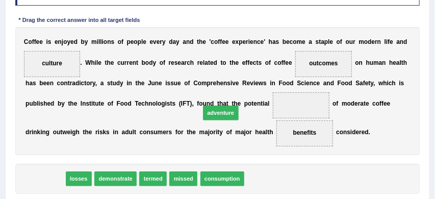
drag, startPoint x: 42, startPoint y: 179, endPoint x: 195, endPoint y: 129, distance: 160.3
click at [195, 129] on div "Instructions: In the text below some words are missing. Drag words from the box…" at bounding box center [217, 98] width 409 height 252
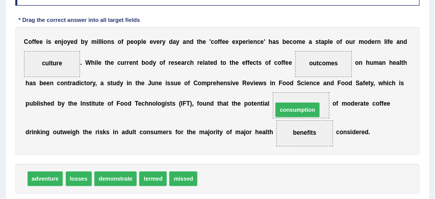
drag, startPoint x: 227, startPoint y: 178, endPoint x: 316, endPoint y: 96, distance: 121.5
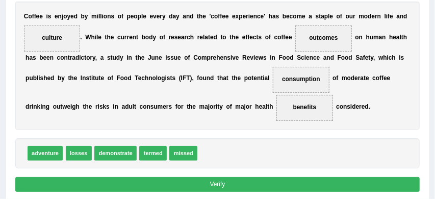
click at [265, 180] on button "Verify" at bounding box center [217, 184] width 405 height 15
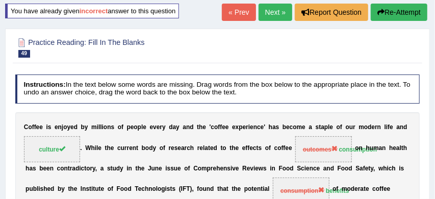
scroll to position [59, 0]
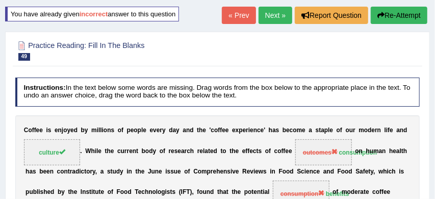
click at [396, 15] on button "Re-Attempt" at bounding box center [398, 15] width 57 height 17
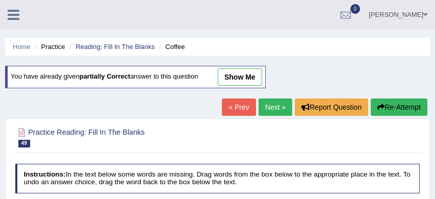
scroll to position [194, 0]
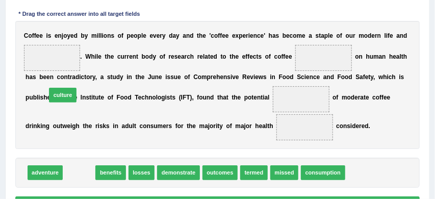
drag, startPoint x: 83, startPoint y: 175, endPoint x: 55, endPoint y: 48, distance: 129.9
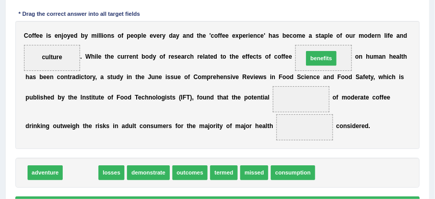
drag, startPoint x: 76, startPoint y: 174, endPoint x: 358, endPoint y: 40, distance: 312.0
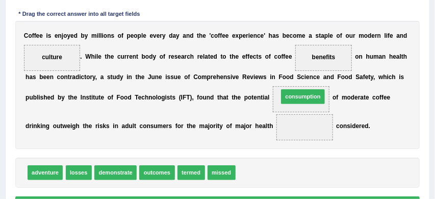
drag, startPoint x: 257, startPoint y: 173, endPoint x: 307, endPoint y: 87, distance: 99.7
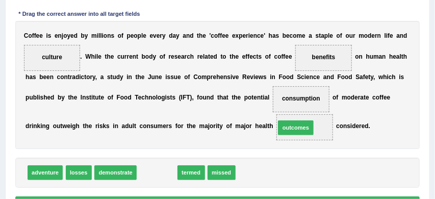
drag, startPoint x: 158, startPoint y: 173, endPoint x: 320, endPoint y: 120, distance: 170.3
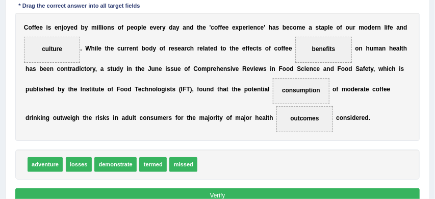
scroll to position [204, 0]
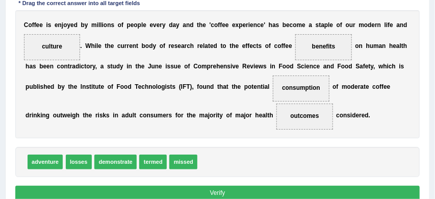
click at [290, 191] on button "Verify" at bounding box center [217, 192] width 405 height 15
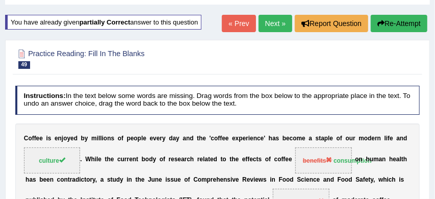
scroll to position [50, 0]
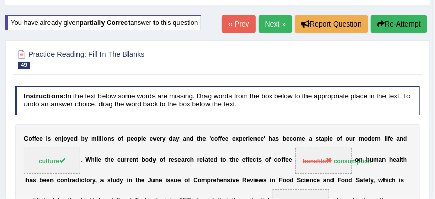
click at [409, 20] on button "Re-Attempt" at bounding box center [398, 23] width 57 height 17
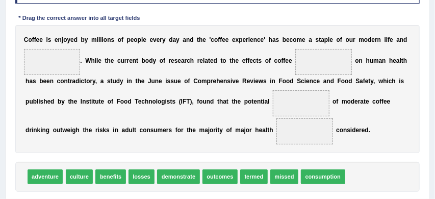
scroll to position [190, 0]
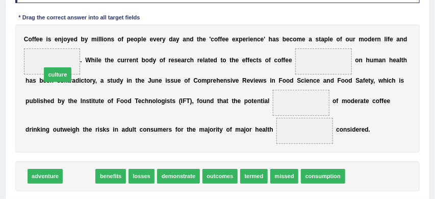
drag, startPoint x: 83, startPoint y: 174, endPoint x: 57, endPoint y: 51, distance: 125.4
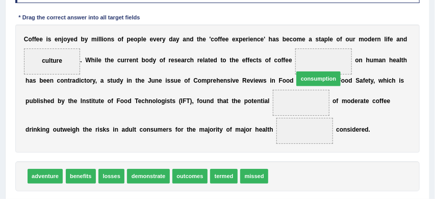
drag, startPoint x: 289, startPoint y: 178, endPoint x: 324, endPoint y: 49, distance: 133.4
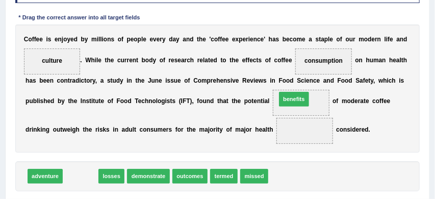
drag, startPoint x: 83, startPoint y: 175, endPoint x: 333, endPoint y: 85, distance: 266.2
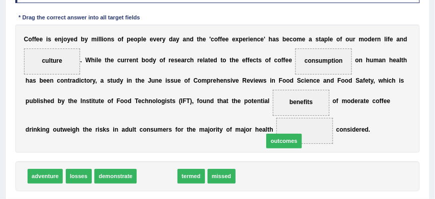
drag, startPoint x: 154, startPoint y: 177, endPoint x: 303, endPoint y: 132, distance: 155.7
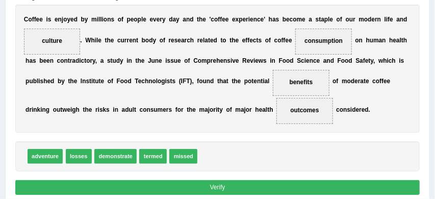
scroll to position [216, 0]
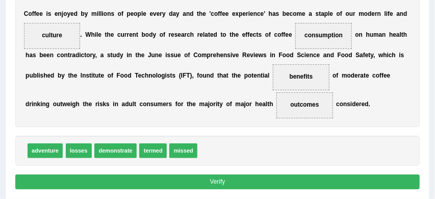
click at [308, 184] on button "Verify" at bounding box center [217, 181] width 405 height 15
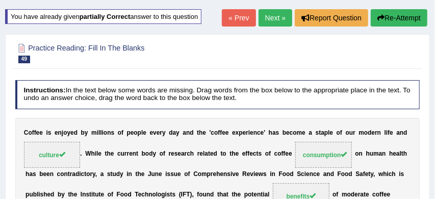
scroll to position [54, 0]
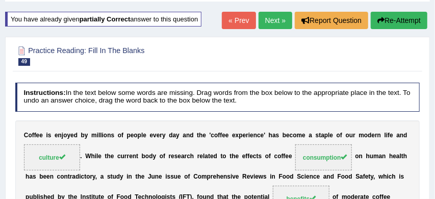
click at [273, 21] on link "Next »" at bounding box center [275, 20] width 34 height 17
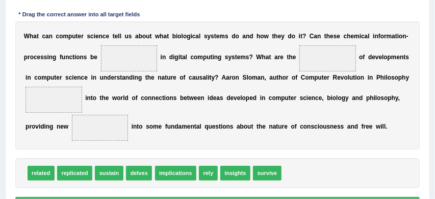
scroll to position [162, 0]
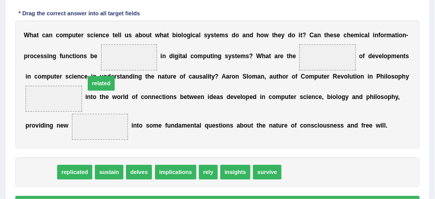
drag, startPoint x: 40, startPoint y: 173, endPoint x: 119, endPoint y: 61, distance: 136.7
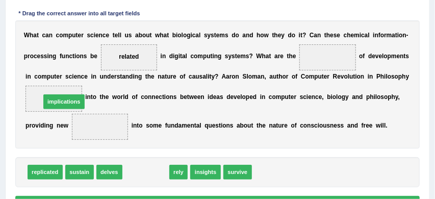
drag, startPoint x: 145, startPoint y: 172, endPoint x: 43, endPoint y: 87, distance: 132.4
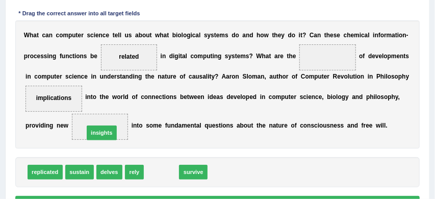
drag, startPoint x: 162, startPoint y: 173, endPoint x: 91, endPoint y: 127, distance: 83.9
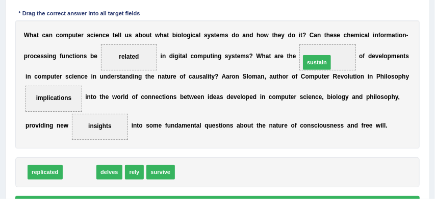
drag, startPoint x: 81, startPoint y: 172, endPoint x: 360, endPoint y: 43, distance: 307.5
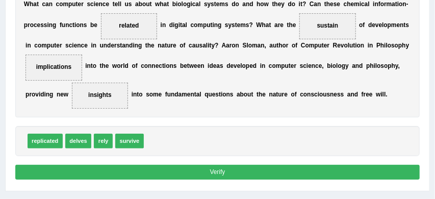
click at [297, 175] on button "Verify" at bounding box center [217, 172] width 405 height 15
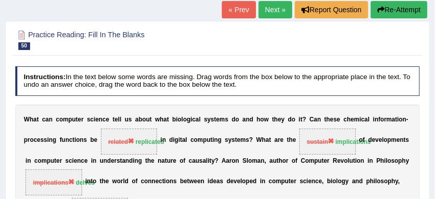
scroll to position [64, 0]
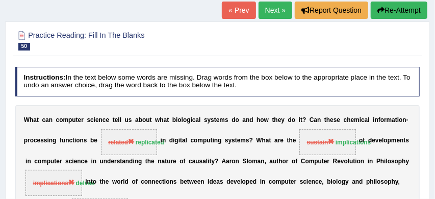
click at [407, 8] on button "Re-Attempt" at bounding box center [398, 10] width 57 height 17
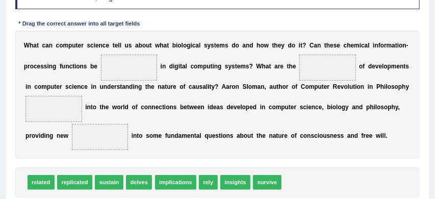
scroll to position [190, 0]
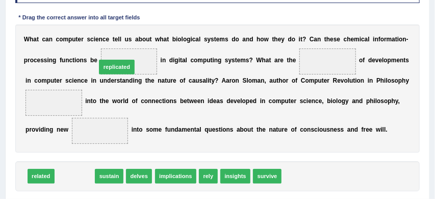
drag, startPoint x: 77, startPoint y: 176, endPoint x: 127, endPoint y: 48, distance: 137.8
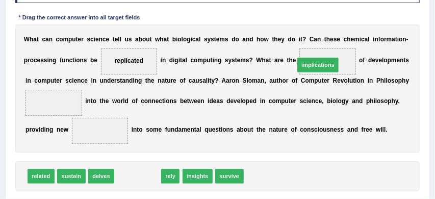
drag, startPoint x: 138, startPoint y: 179, endPoint x: 355, endPoint y: 46, distance: 255.3
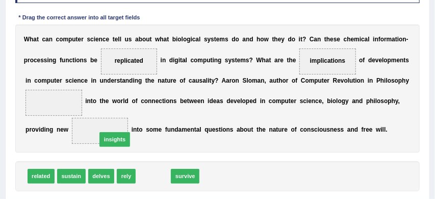
drag, startPoint x: 157, startPoint y: 179, endPoint x: 106, endPoint y: 133, distance: 68.2
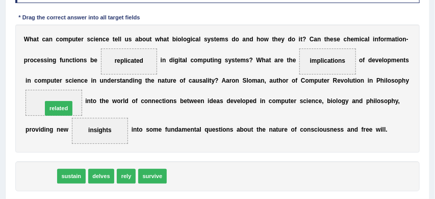
drag, startPoint x: 43, startPoint y: 176, endPoint x: 64, endPoint y: 97, distance: 81.7
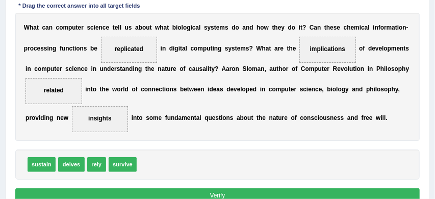
scroll to position [203, 0]
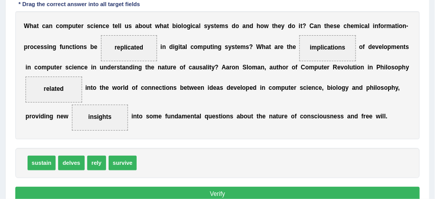
click at [218, 192] on button "Verify" at bounding box center [217, 193] width 405 height 15
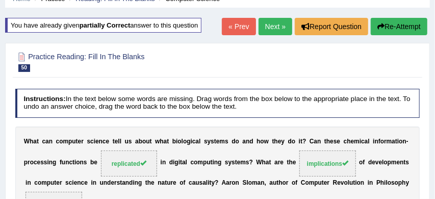
scroll to position [47, 0]
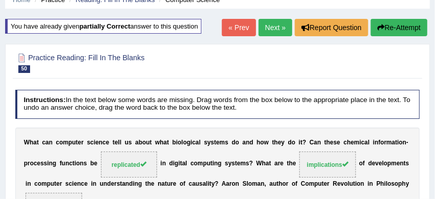
click at [400, 24] on button "Re-Attempt" at bounding box center [398, 27] width 57 height 17
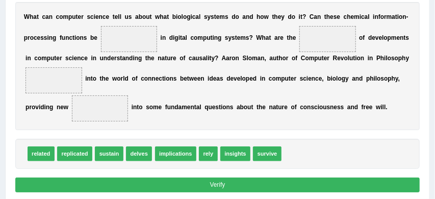
scroll to position [213, 0]
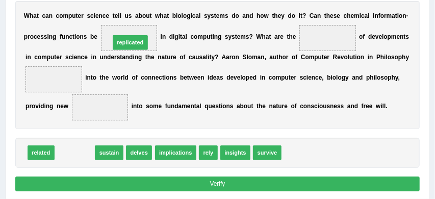
drag, startPoint x: 75, startPoint y: 151, endPoint x: 142, endPoint y: 19, distance: 147.7
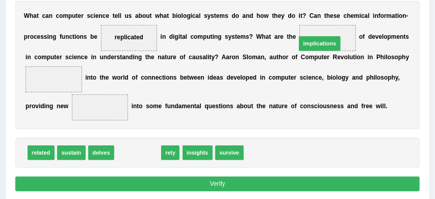
drag, startPoint x: 142, startPoint y: 152, endPoint x: 356, endPoint y: 24, distance: 249.6
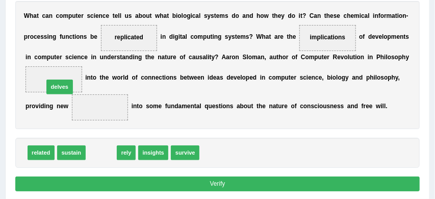
drag, startPoint x: 98, startPoint y: 152, endPoint x: 48, endPoint y: 74, distance: 92.3
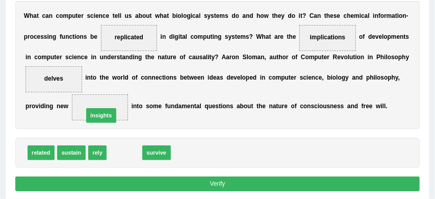
drag, startPoint x: 127, startPoint y: 153, endPoint x: 98, endPoint y: 109, distance: 52.7
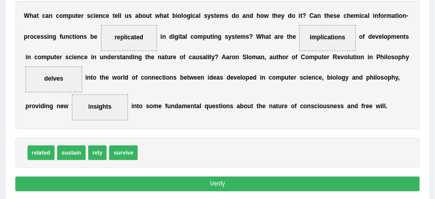
click at [218, 181] on button "Verify" at bounding box center [217, 183] width 405 height 15
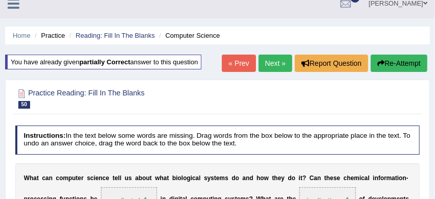
scroll to position [2, 0]
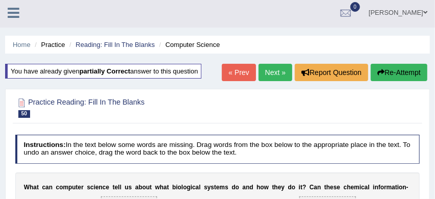
click at [275, 70] on link "Next »" at bounding box center [275, 72] width 34 height 17
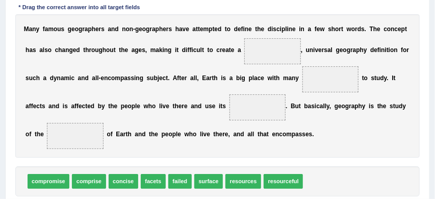
scroll to position [168, 0]
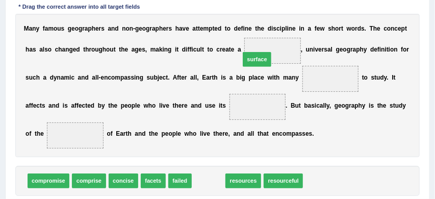
drag, startPoint x: 205, startPoint y: 182, endPoint x: 270, endPoint y: 26, distance: 168.3
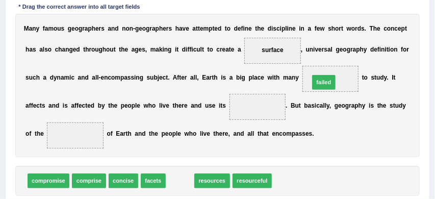
drag, startPoint x: 182, startPoint y: 180, endPoint x: 352, endPoint y: 65, distance: 204.9
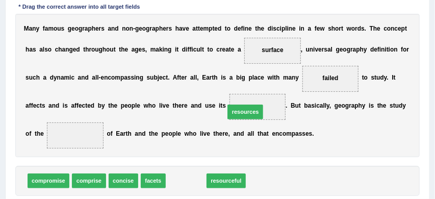
drag, startPoint x: 189, startPoint y: 182, endPoint x: 259, endPoint y: 101, distance: 106.6
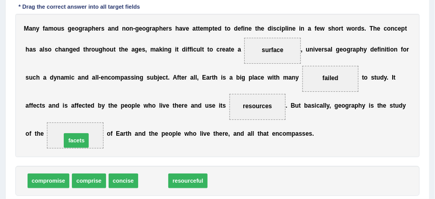
drag, startPoint x: 156, startPoint y: 180, endPoint x: 66, endPoint y: 133, distance: 101.9
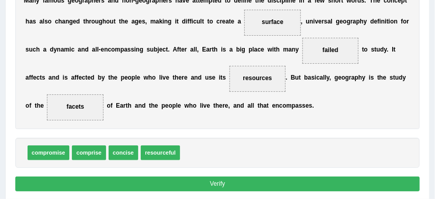
click at [273, 185] on button "Verify" at bounding box center [217, 183] width 405 height 15
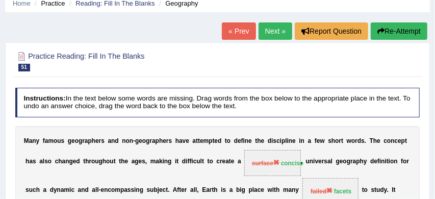
scroll to position [43, 0]
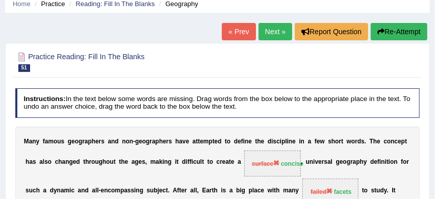
click at [401, 29] on button "Re-Attempt" at bounding box center [398, 31] width 57 height 17
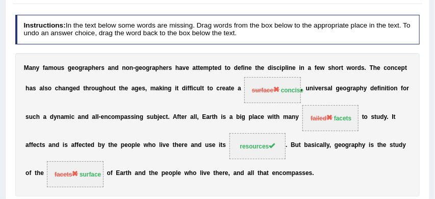
scroll to position [117, 0]
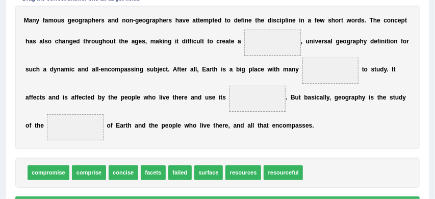
scroll to position [209, 0]
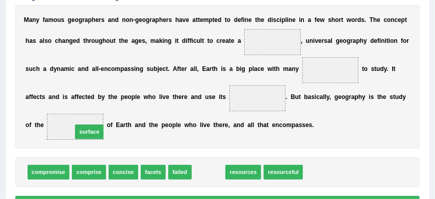
drag, startPoint x: 209, startPoint y: 173, endPoint x: 68, endPoint y: 126, distance: 148.1
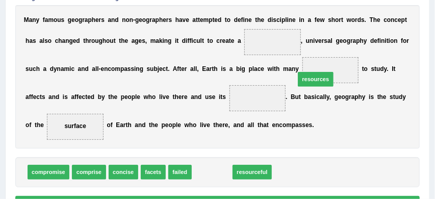
drag, startPoint x: 203, startPoint y: 173, endPoint x: 325, endPoint y: 64, distance: 163.5
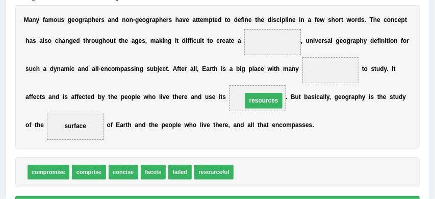
drag, startPoint x: 333, startPoint y: 71, endPoint x: 255, endPoint y: 108, distance: 86.6
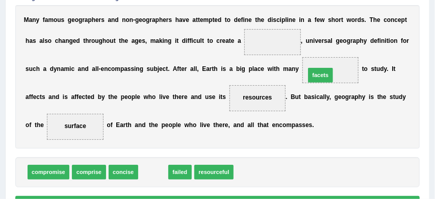
drag, startPoint x: 153, startPoint y: 174, endPoint x: 351, endPoint y: 59, distance: 228.8
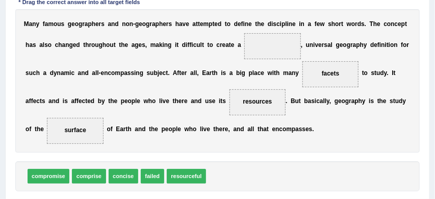
scroll to position [204, 0]
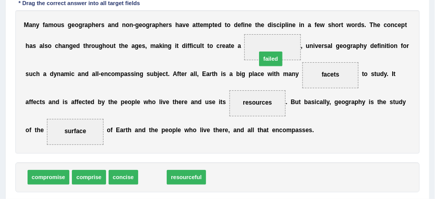
drag, startPoint x: 150, startPoint y: 176, endPoint x: 290, endPoint y: 34, distance: 199.6
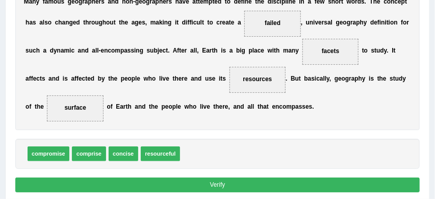
scroll to position [228, 0]
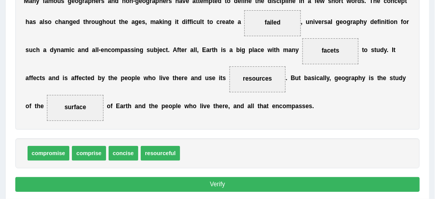
click at [256, 185] on button "Verify" at bounding box center [217, 184] width 405 height 15
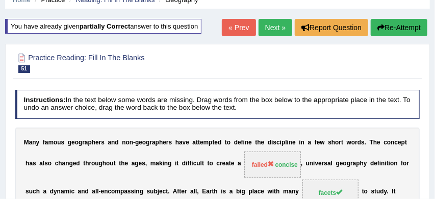
scroll to position [45, 0]
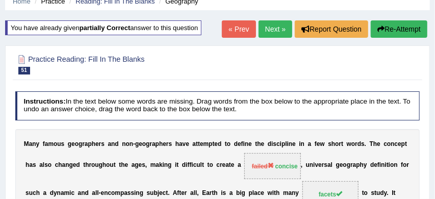
click at [270, 30] on link "Next »" at bounding box center [275, 28] width 34 height 17
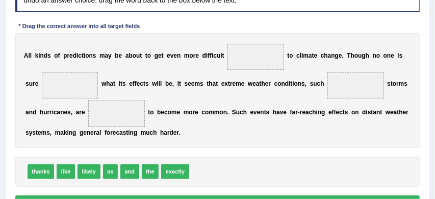
scroll to position [149, 0]
drag, startPoint x: 108, startPoint y: 170, endPoint x: 283, endPoint y: 46, distance: 214.6
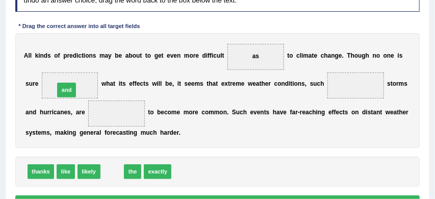
drag, startPoint x: 113, startPoint y: 171, endPoint x: 60, endPoint y: 74, distance: 109.9
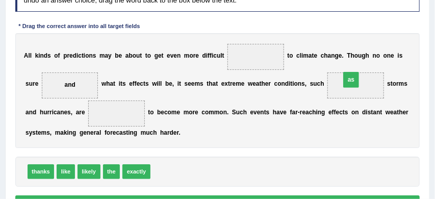
drag, startPoint x: 256, startPoint y: 57, endPoint x: 370, endPoint y: 92, distance: 119.6
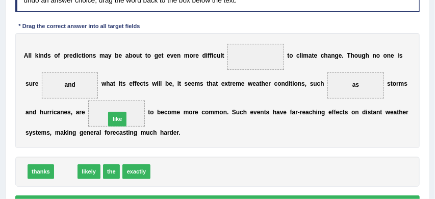
drag, startPoint x: 68, startPoint y: 171, endPoint x: 129, endPoint y: 109, distance: 86.8
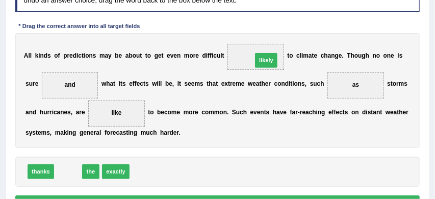
drag, startPoint x: 68, startPoint y: 172, endPoint x: 302, endPoint y: 42, distance: 267.3
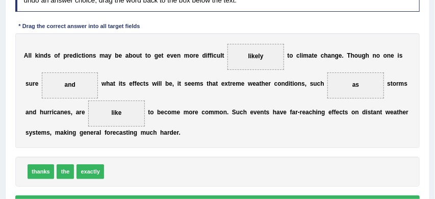
scroll to position [167, 0]
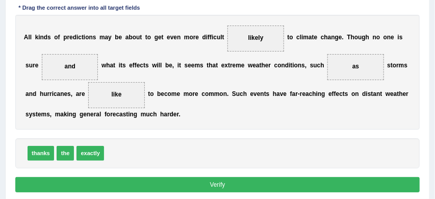
click at [244, 185] on button "Verify" at bounding box center [217, 184] width 405 height 15
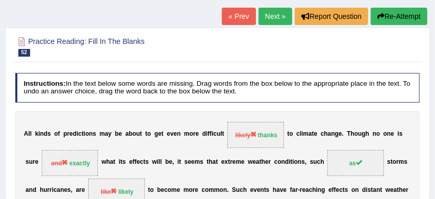
scroll to position [57, 0]
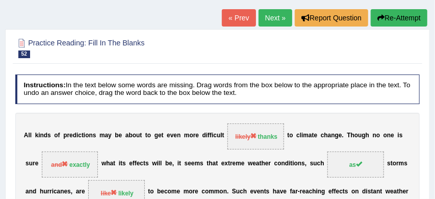
click at [408, 19] on button "Re-Attempt" at bounding box center [398, 17] width 57 height 17
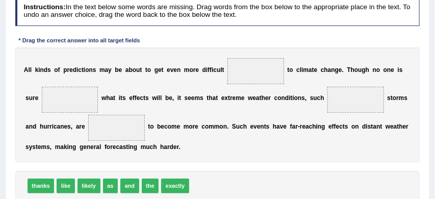
scroll to position [185, 0]
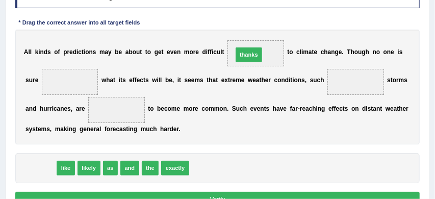
drag, startPoint x: 43, startPoint y: 167, endPoint x: 295, endPoint y: 37, distance: 283.3
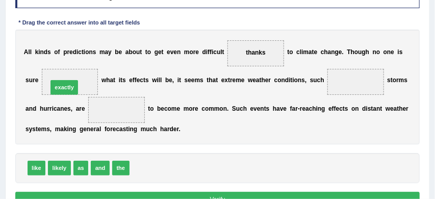
drag, startPoint x: 146, startPoint y: 170, endPoint x: 50, endPoint y: 75, distance: 135.1
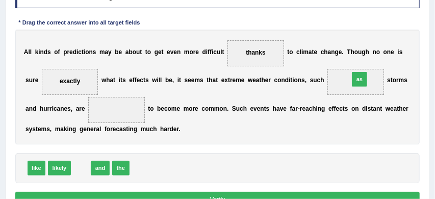
drag, startPoint x: 82, startPoint y: 168, endPoint x: 409, endPoint y: 64, distance: 343.7
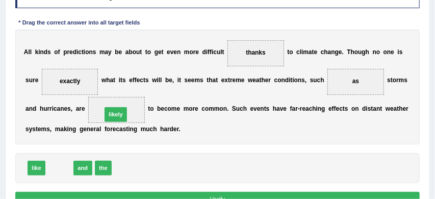
drag, startPoint x: 51, startPoint y: 168, endPoint x: 118, endPoint y: 103, distance: 92.6
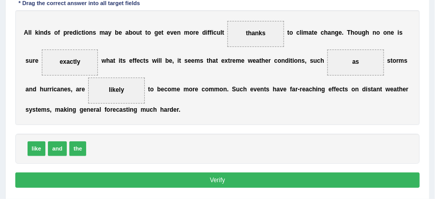
scroll to position [212, 0]
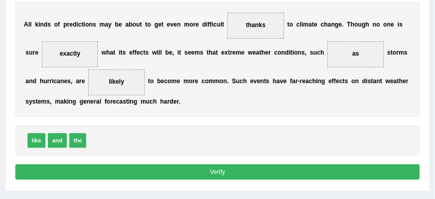
click at [220, 172] on button "Verify" at bounding box center [217, 171] width 405 height 15
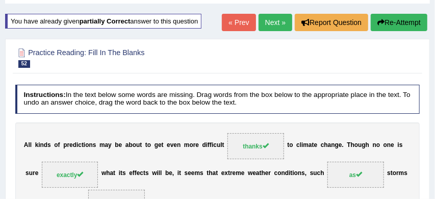
scroll to position [49, 0]
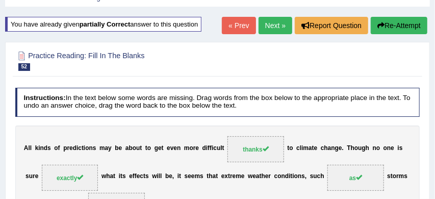
click at [272, 24] on link "Next »" at bounding box center [275, 25] width 34 height 17
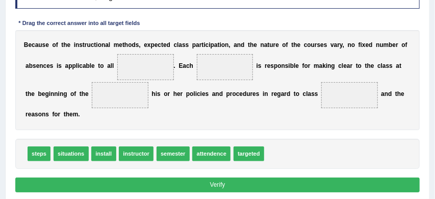
scroll to position [152, 0]
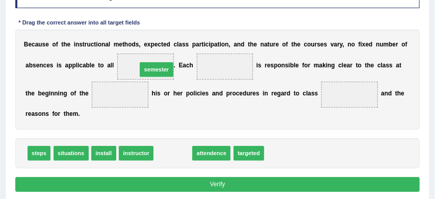
drag, startPoint x: 172, startPoint y: 154, endPoint x: 153, endPoint y: 56, distance: 100.2
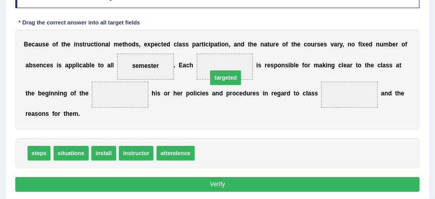
drag, startPoint x: 213, startPoint y: 154, endPoint x: 228, endPoint y: 60, distance: 95.4
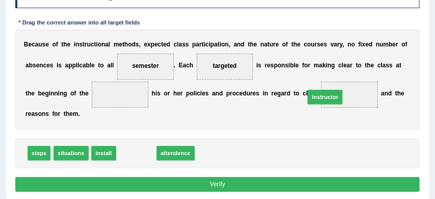
drag, startPoint x: 136, startPoint y: 154, endPoint x: 358, endPoint y: 88, distance: 231.8
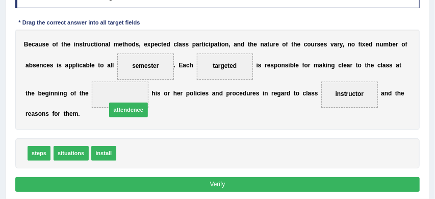
drag, startPoint x: 137, startPoint y: 155, endPoint x: 125, endPoint y: 103, distance: 52.8
drag, startPoint x: 254, startPoint y: 195, endPoint x: 254, endPoint y: 187, distance: 8.2
click at [254, 187] on button "Verify" at bounding box center [217, 184] width 405 height 15
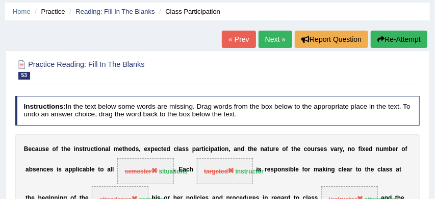
scroll to position [35, 0]
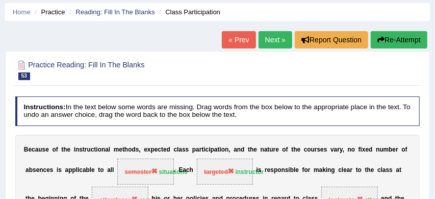
click at [274, 40] on link "Next »" at bounding box center [275, 39] width 34 height 17
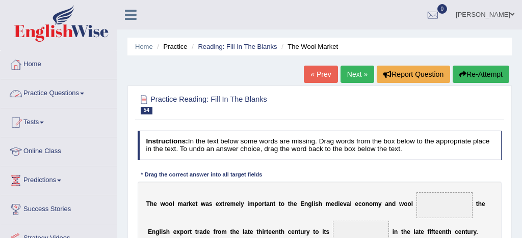
click at [59, 94] on link "Practice Questions" at bounding box center [59, 91] width 116 height 25
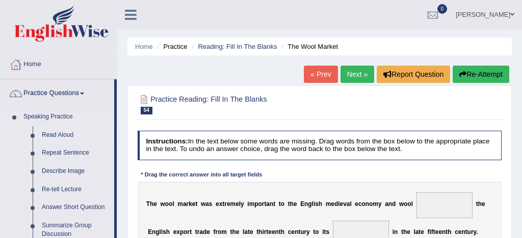
click at [63, 134] on link "Read Aloud" at bounding box center [75, 135] width 77 height 18
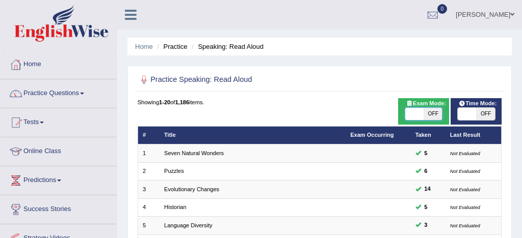
click at [413, 114] on span at bounding box center [414, 114] width 18 height 12
checkbox input "true"
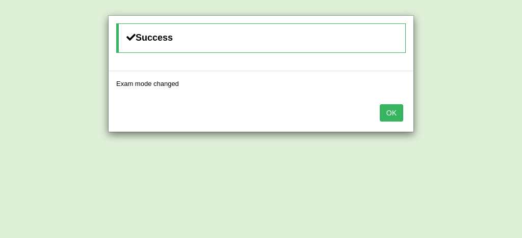
click at [396, 111] on button "OK" at bounding box center [391, 112] width 23 height 17
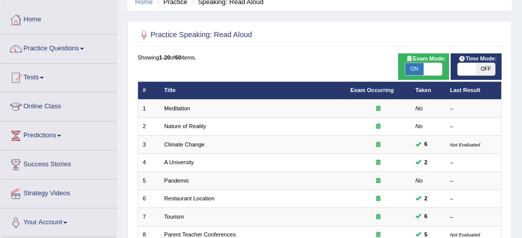
scroll to position [43, 0]
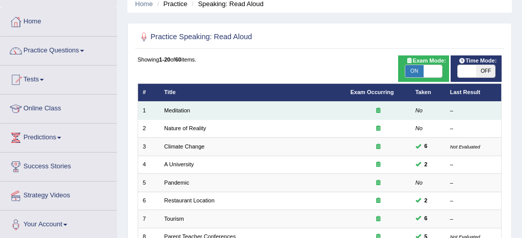
click at [205, 112] on td "Meditation" at bounding box center [252, 111] width 186 height 18
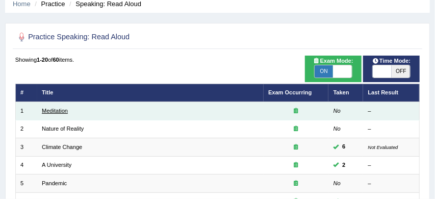
click at [60, 112] on link "Meditation" at bounding box center [55, 111] width 26 height 6
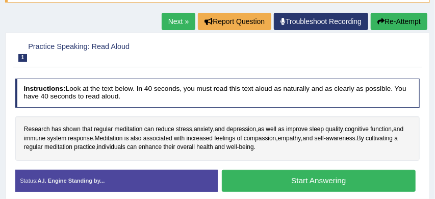
scroll to position [108, 0]
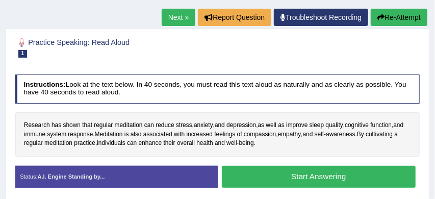
click at [278, 176] on button "Start Answering" at bounding box center [319, 177] width 194 height 22
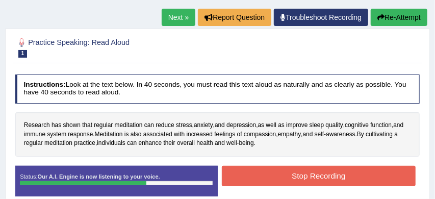
click at [278, 176] on button "Stop Recording" at bounding box center [319, 176] width 194 height 20
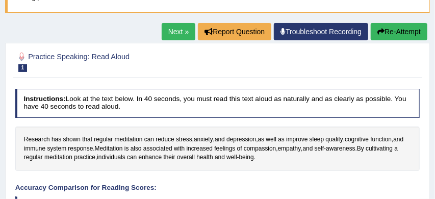
scroll to position [90, 0]
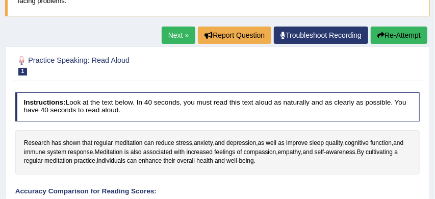
click at [396, 37] on button "Re-Attempt" at bounding box center [398, 34] width 57 height 17
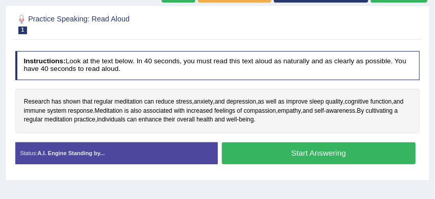
click at [310, 154] on button "Start Answering" at bounding box center [319, 153] width 194 height 22
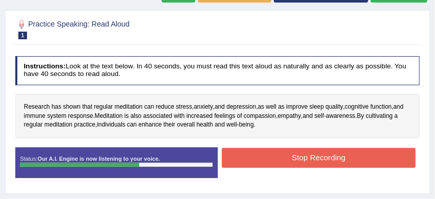
click at [293, 156] on button "Stop Recording" at bounding box center [319, 158] width 194 height 20
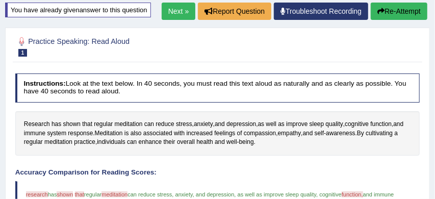
scroll to position [112, 0]
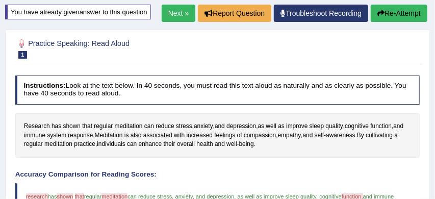
click at [177, 15] on link "Next »" at bounding box center [179, 13] width 34 height 17
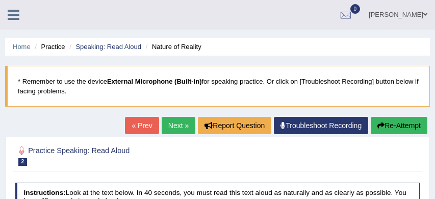
scroll to position [141, 0]
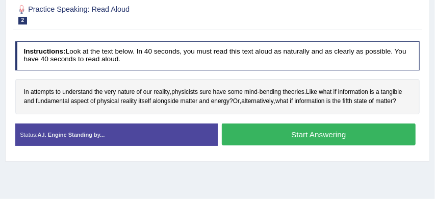
click at [320, 129] on button "Start Answering" at bounding box center [319, 134] width 194 height 22
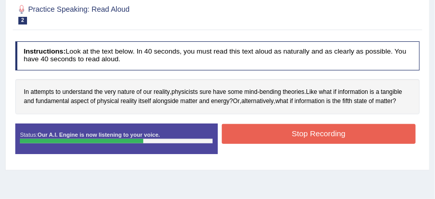
click at [329, 129] on button "Stop Recording" at bounding box center [319, 134] width 194 height 20
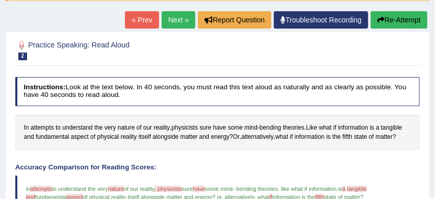
scroll to position [103, 0]
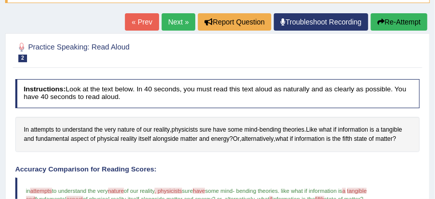
click at [398, 22] on button "Re-Attempt" at bounding box center [398, 21] width 57 height 17
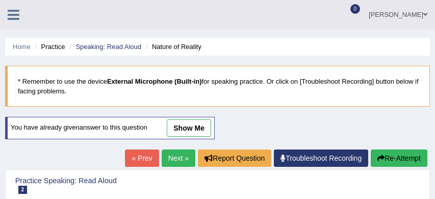
scroll to position [178, 0]
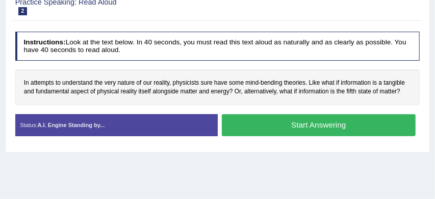
click at [312, 120] on button "Start Answering" at bounding box center [319, 125] width 194 height 22
click at [306, 124] on button "Start Answering" at bounding box center [319, 125] width 194 height 22
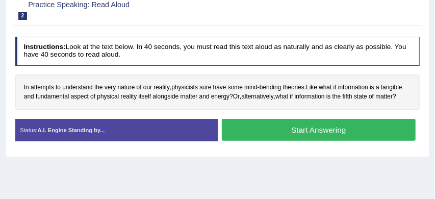
scroll to position [180, 0]
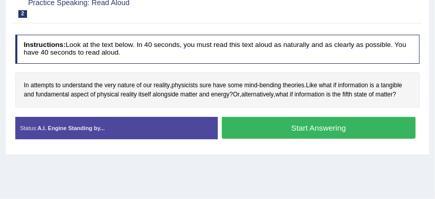
click at [315, 126] on button "Start Answering" at bounding box center [319, 128] width 194 height 22
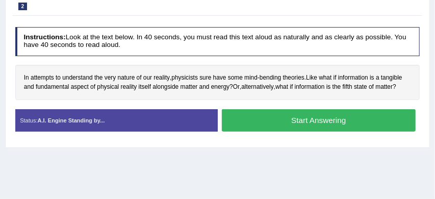
scroll to position [173, 0]
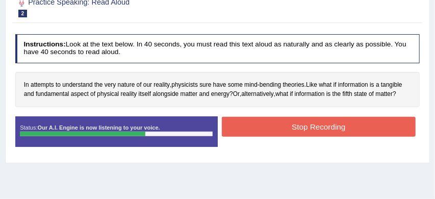
click at [318, 123] on button "Stop Recording" at bounding box center [319, 127] width 194 height 20
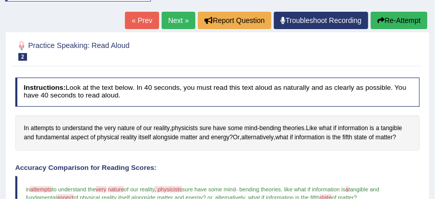
scroll to position [124, 0]
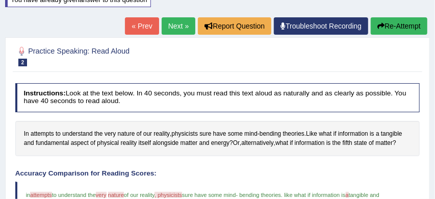
click at [404, 22] on button "Re-Attempt" at bounding box center [398, 25] width 57 height 17
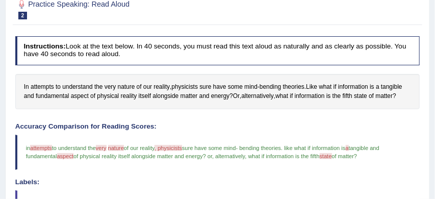
scroll to position [175, 0]
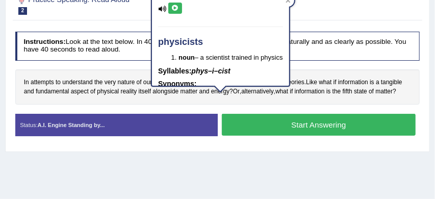
scroll to position [183, 0]
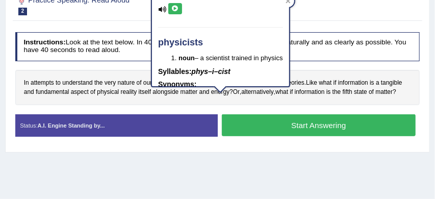
click at [340, 64] on div "Instructions: Look at the text below. In 40 seconds, you must read this text al…" at bounding box center [217, 88] width 409 height 120
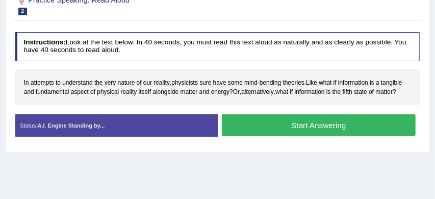
click at [332, 125] on button "Start Answering" at bounding box center [319, 125] width 194 height 22
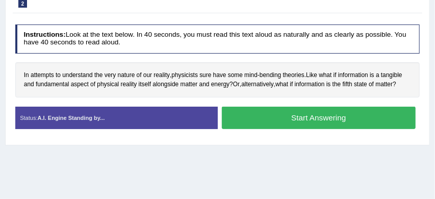
scroll to position [175, 0]
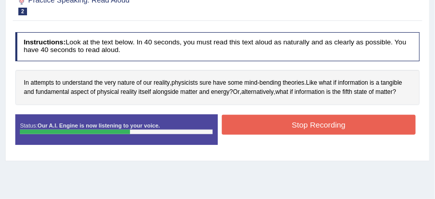
click at [327, 124] on button "Stop Recording" at bounding box center [319, 125] width 194 height 20
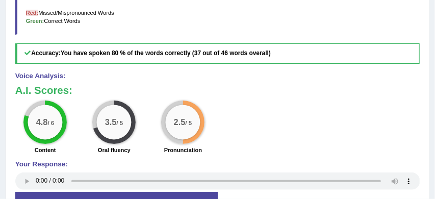
scroll to position [362, 0]
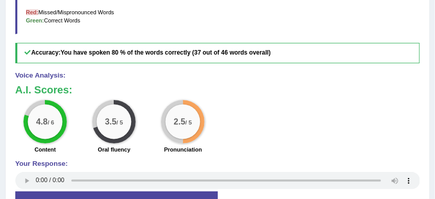
click at [204, 168] on div "Your Response:" at bounding box center [217, 176] width 405 height 32
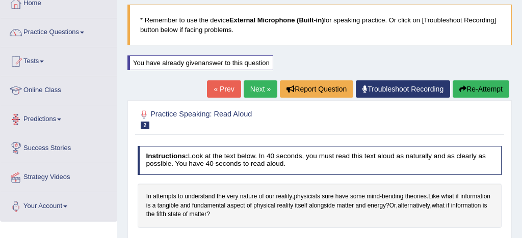
scroll to position [54, 0]
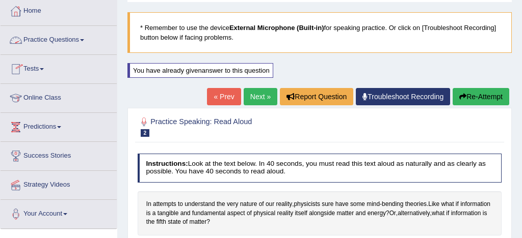
click at [69, 40] on link "Practice Questions" at bounding box center [59, 38] width 116 height 25
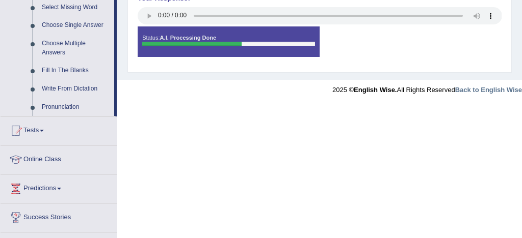
scroll to position [538, 0]
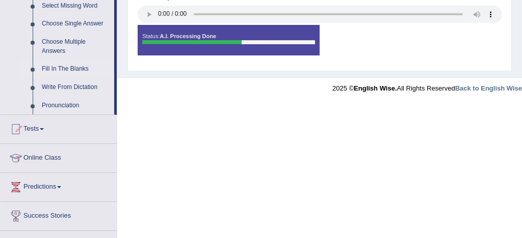
click at [84, 78] on link "Fill In The Blanks" at bounding box center [75, 69] width 77 height 18
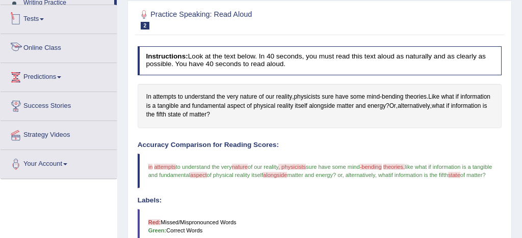
scroll to position [377, 0]
